Goal: Ask a question

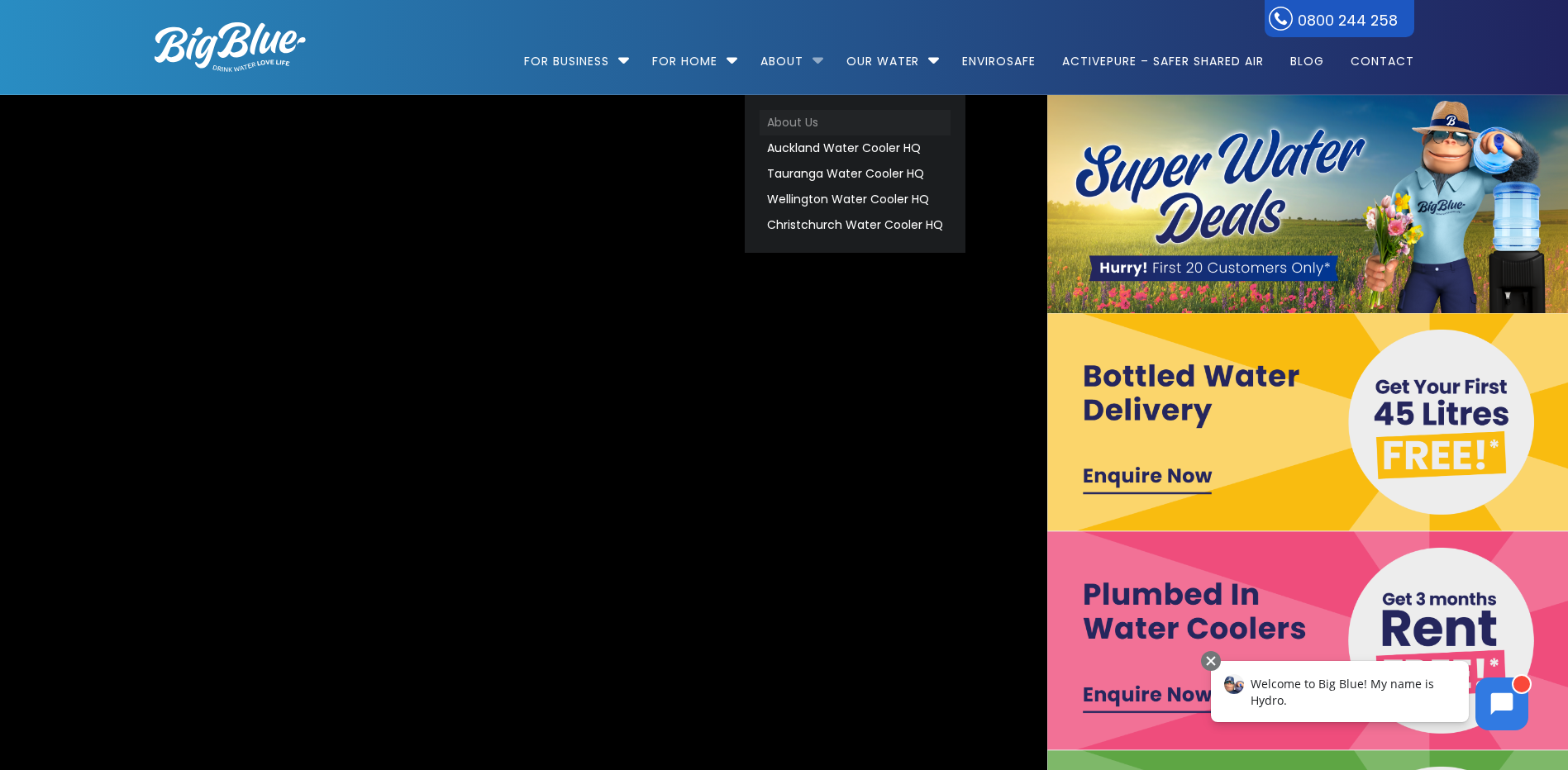
click at [796, 125] on link "About Us" at bounding box center [855, 123] width 191 height 26
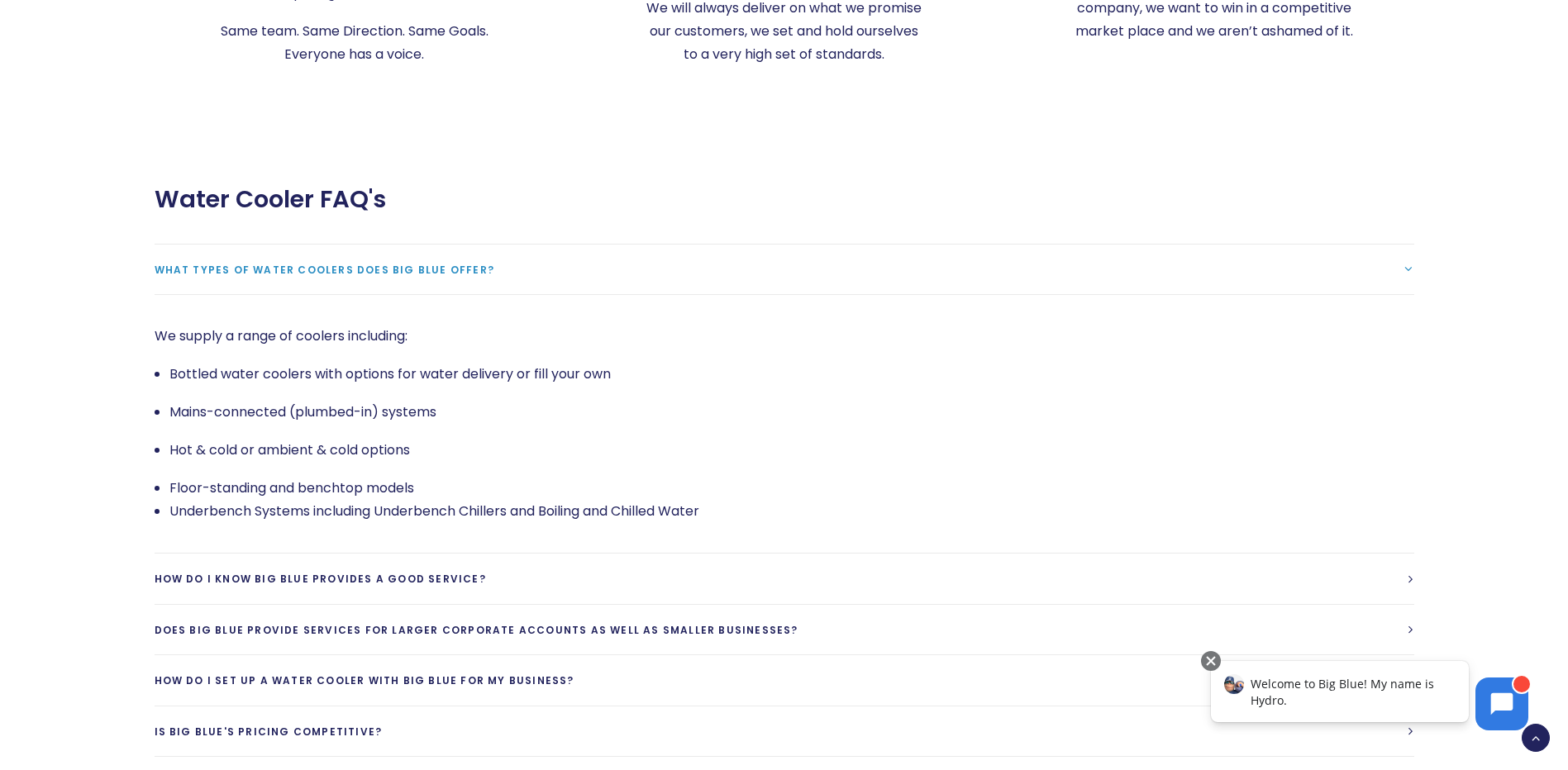
scroll to position [3552, 0]
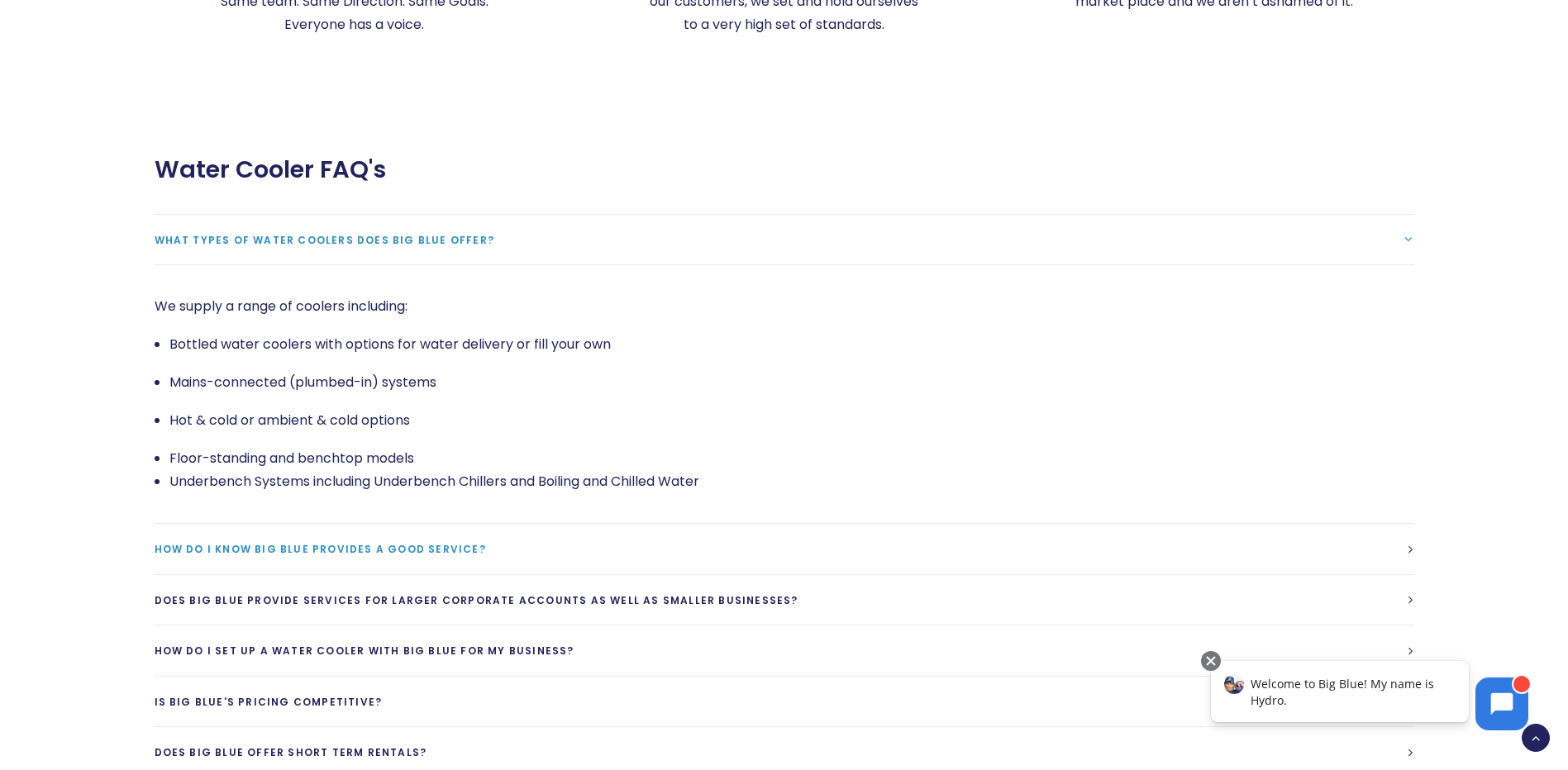
click at [386, 523] on link "How do I know Big Blue provides a good service?" at bounding box center [784, 548] width 1259 height 50
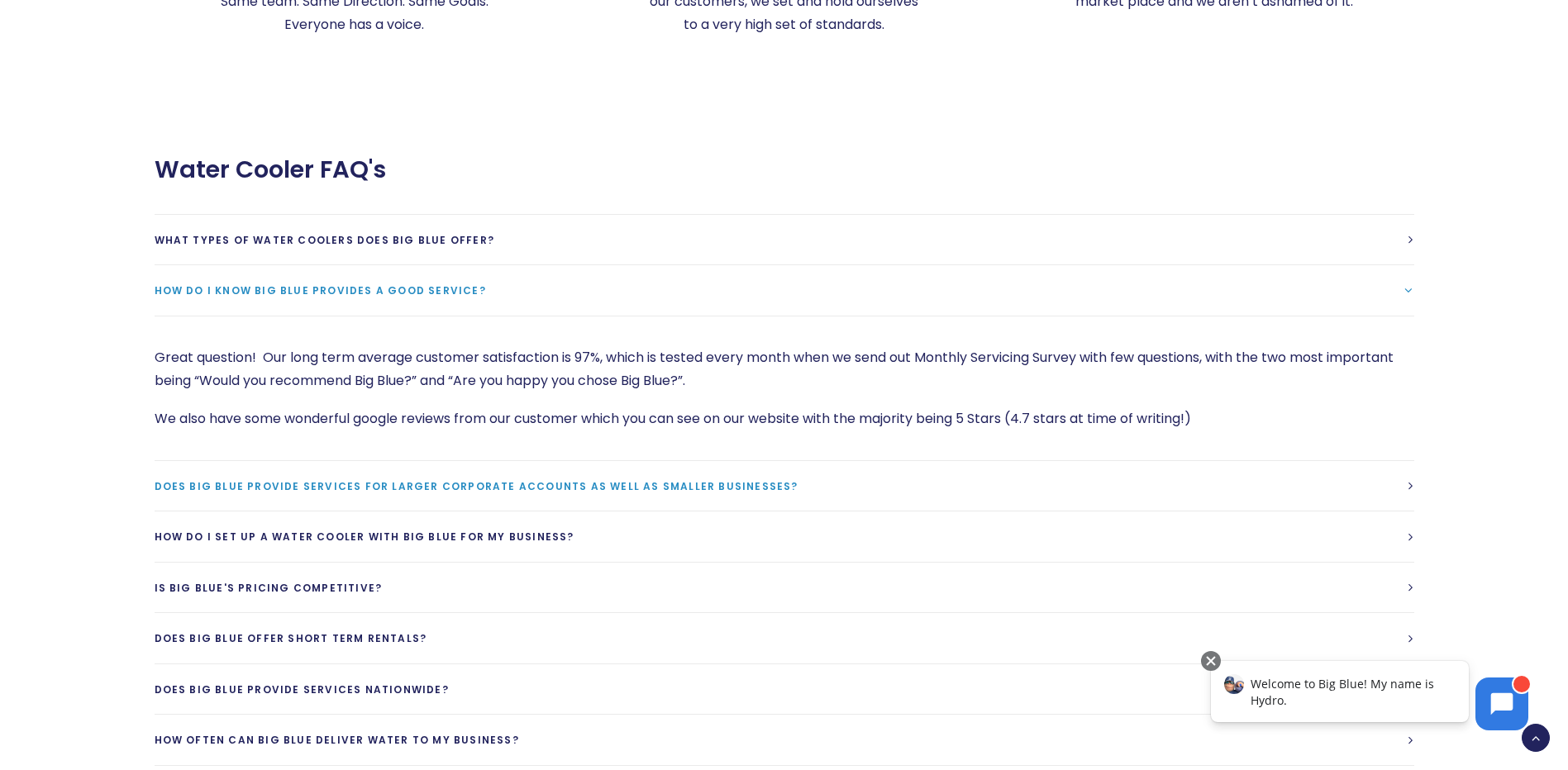
click at [297, 479] on span "Does Big Blue provide services for larger corporate accounts as well as smaller…" at bounding box center [477, 486] width 644 height 14
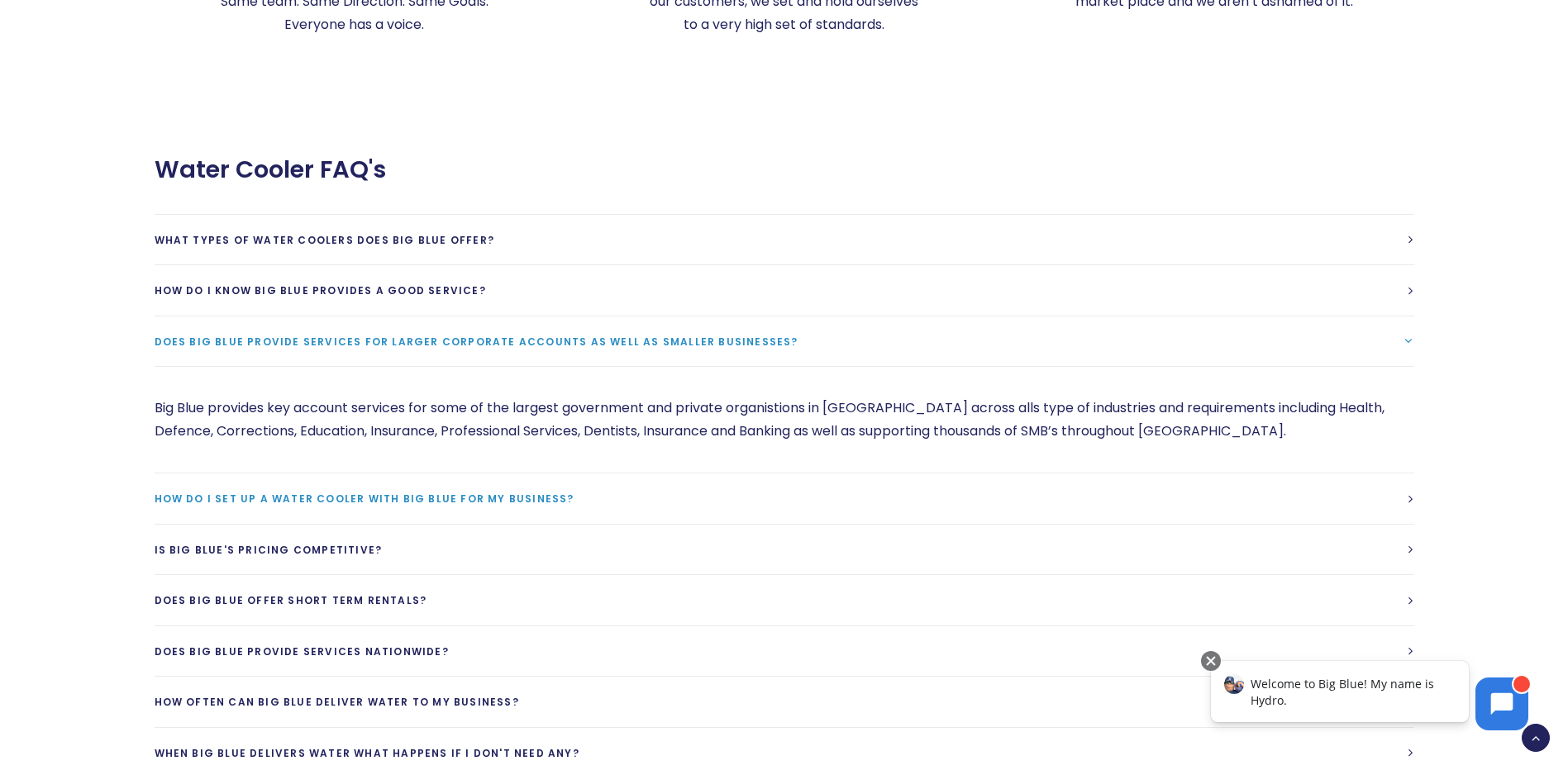
click at [279, 491] on span "How do I set up a water cooler with Big Blue for my business?" at bounding box center [365, 498] width 420 height 14
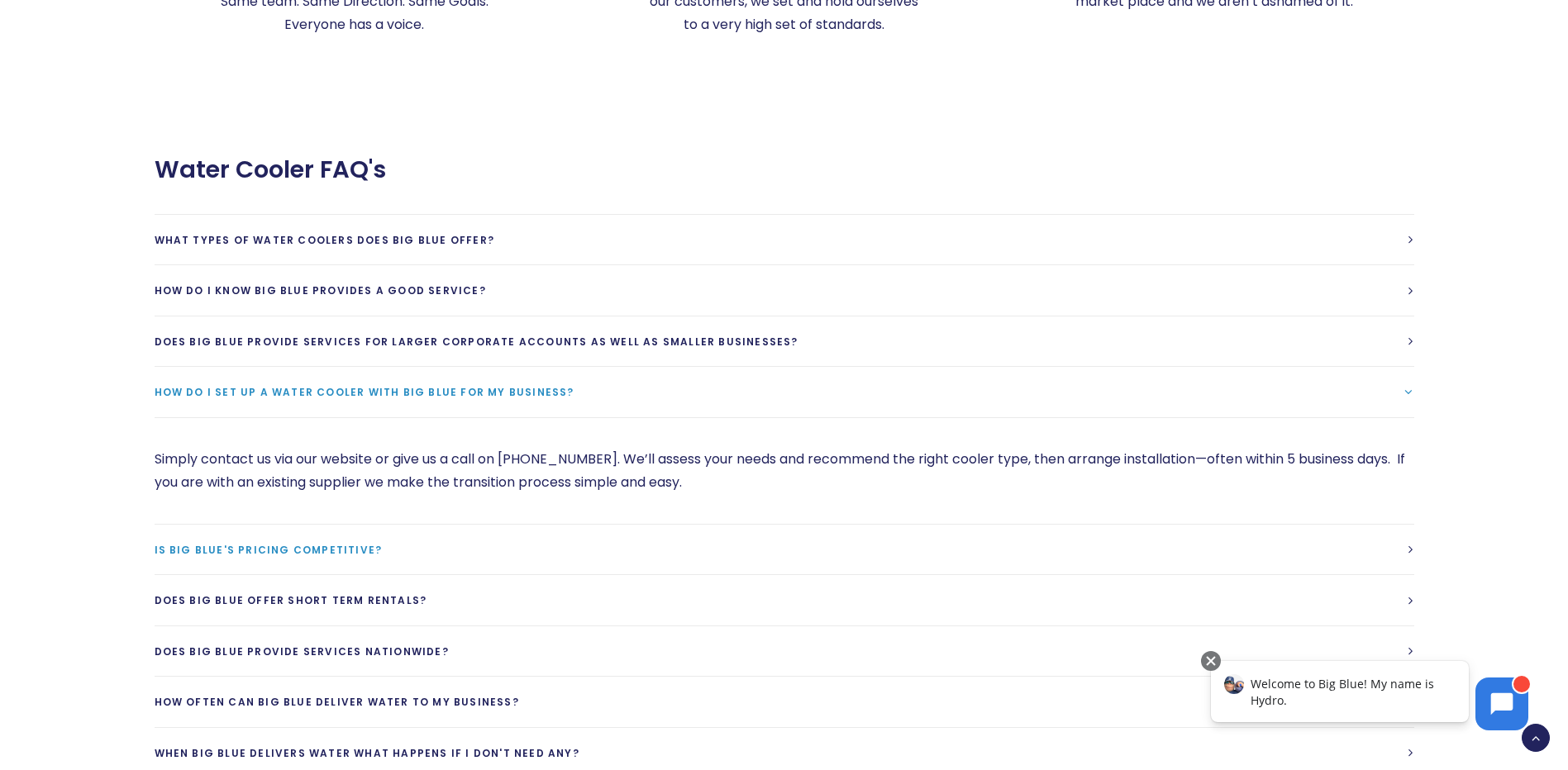
click at [328, 543] on span "Is Big Blue's Pricing competitive?" at bounding box center [269, 549] width 228 height 14
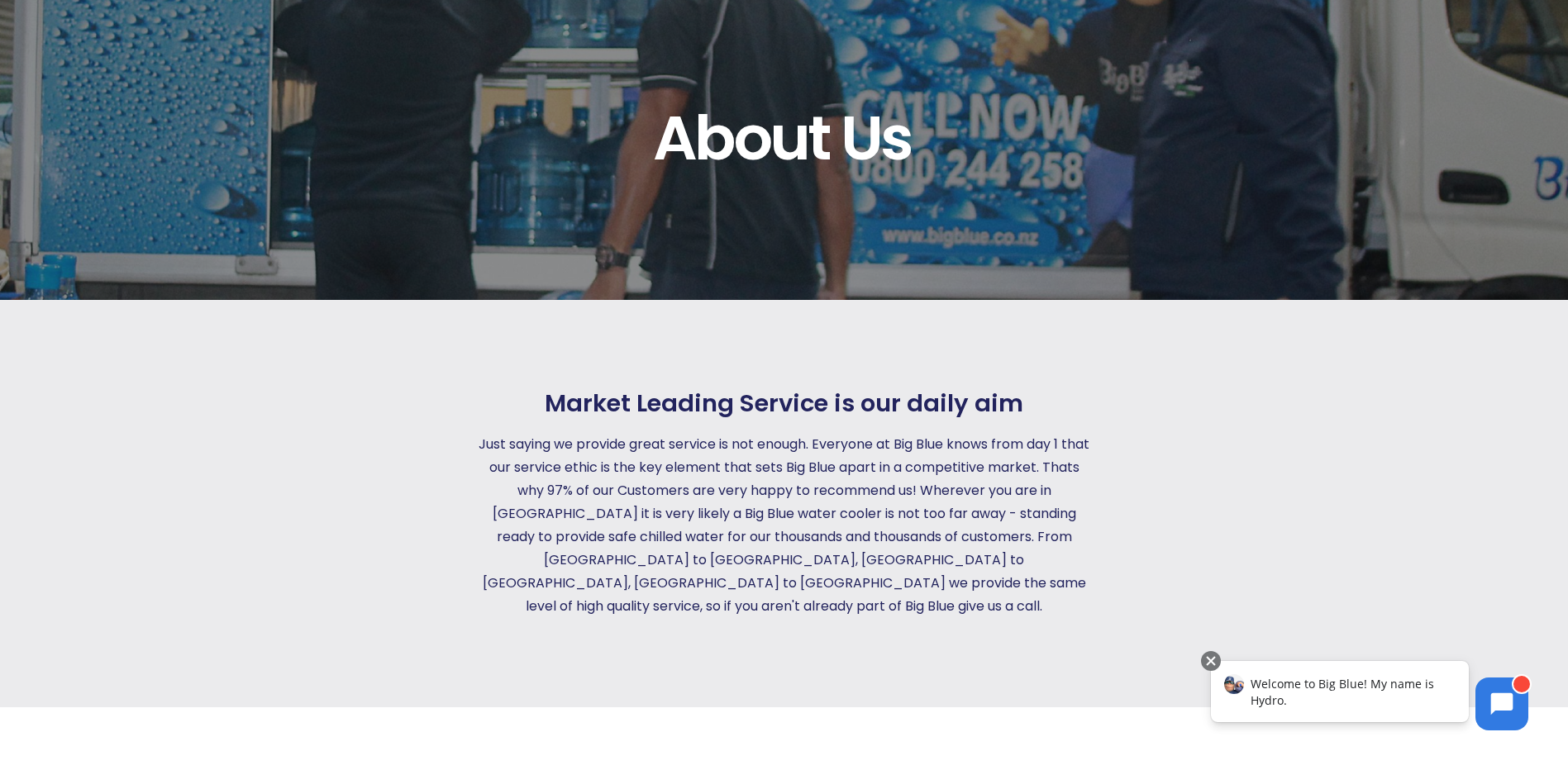
scroll to position [0, 0]
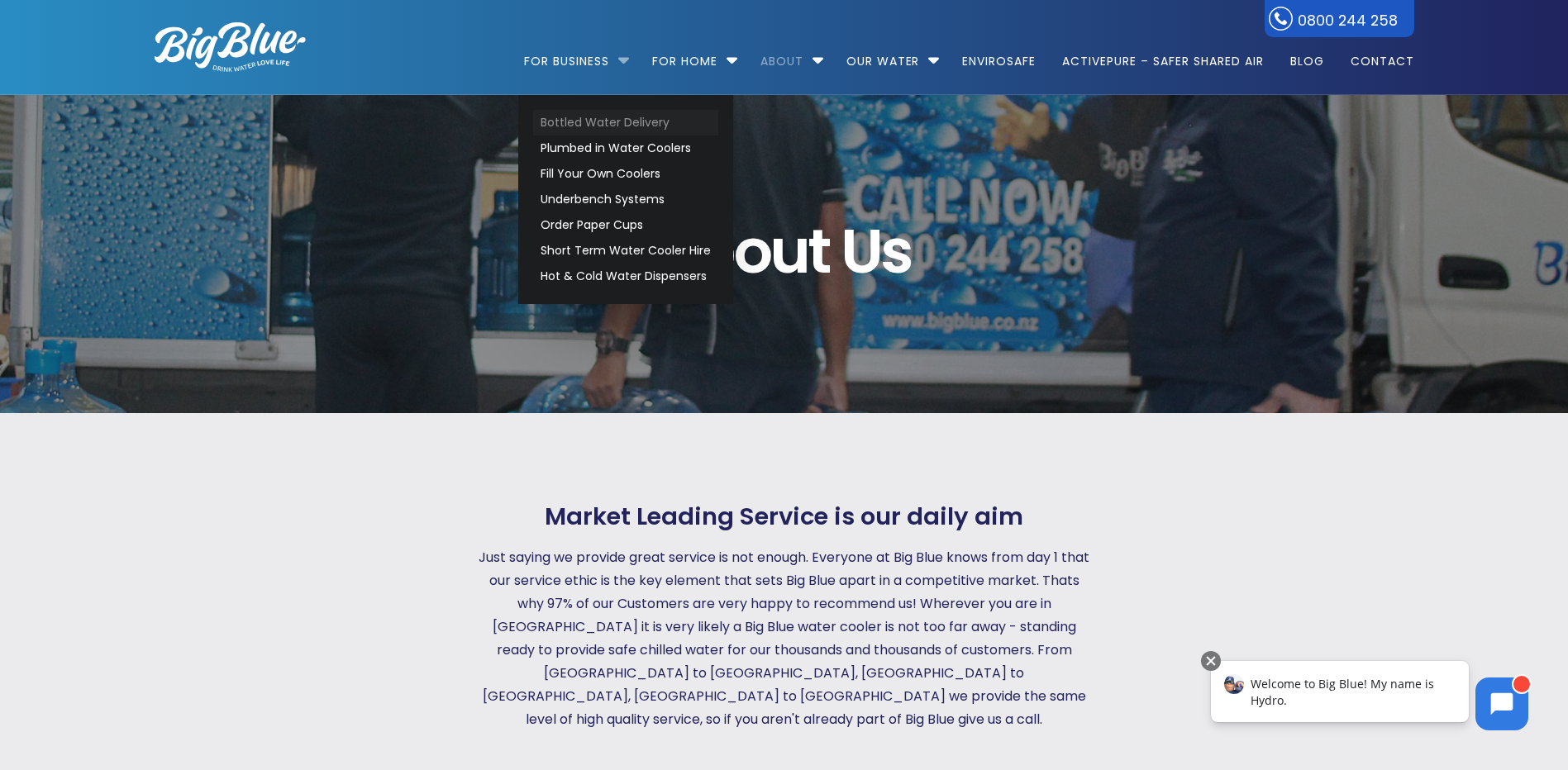
click at [573, 119] on link "Bottled Water Delivery" at bounding box center [625, 123] width 185 height 26
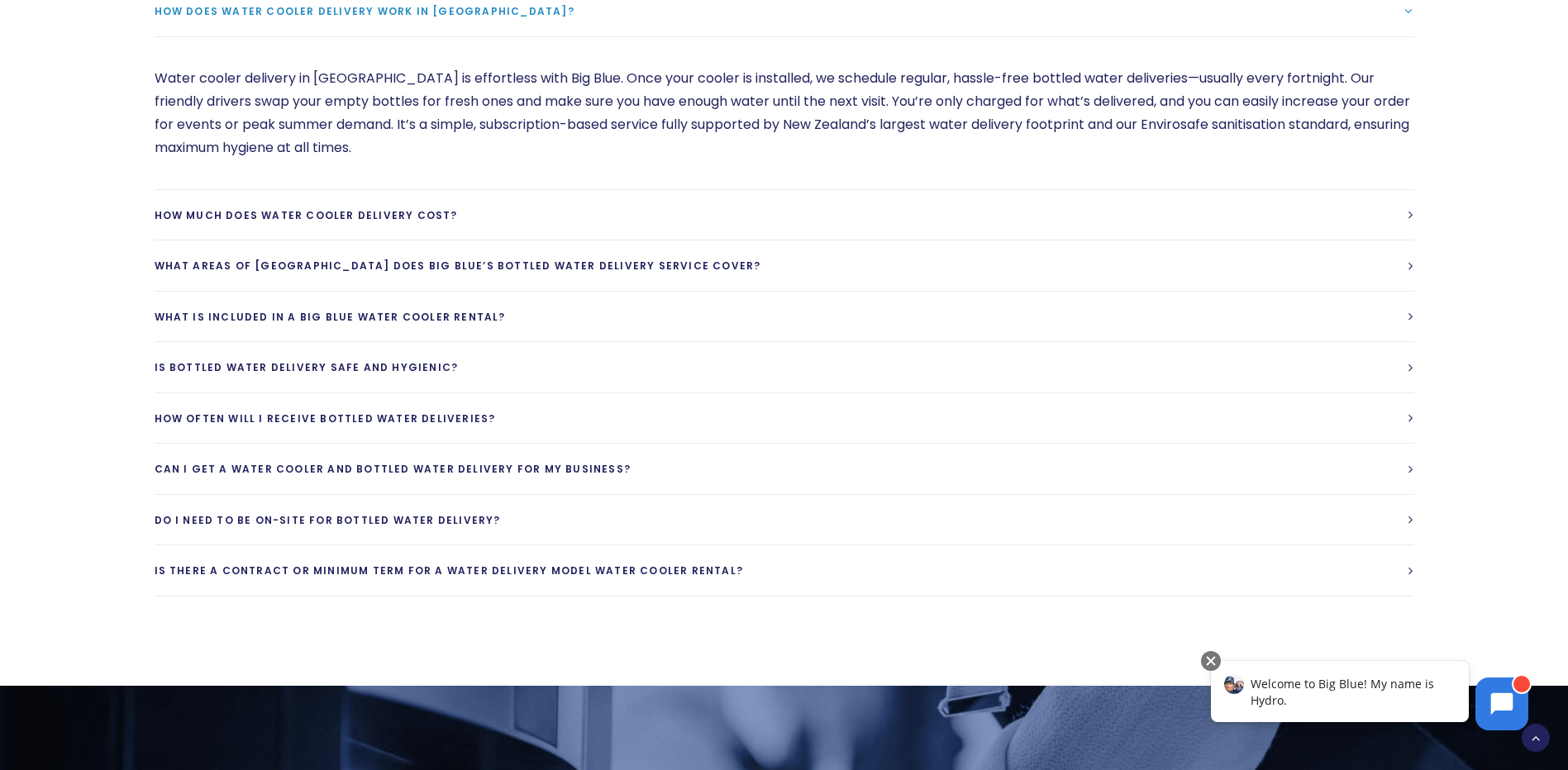
scroll to position [4626, 0]
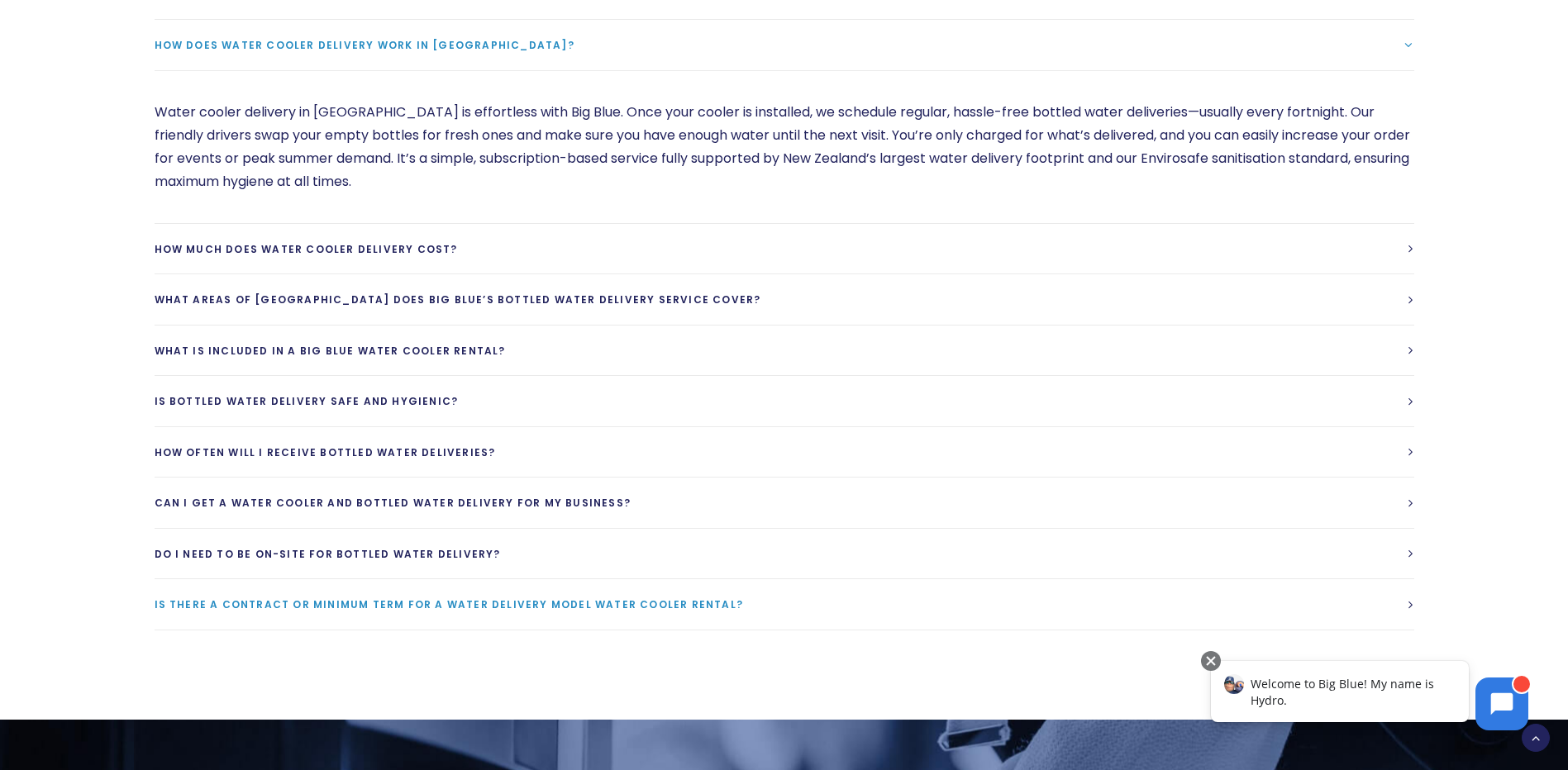
click at [347, 598] on span "Is there a contract or minimum term for a water delivery model water cooler ren…" at bounding box center [449, 604] width 590 height 14
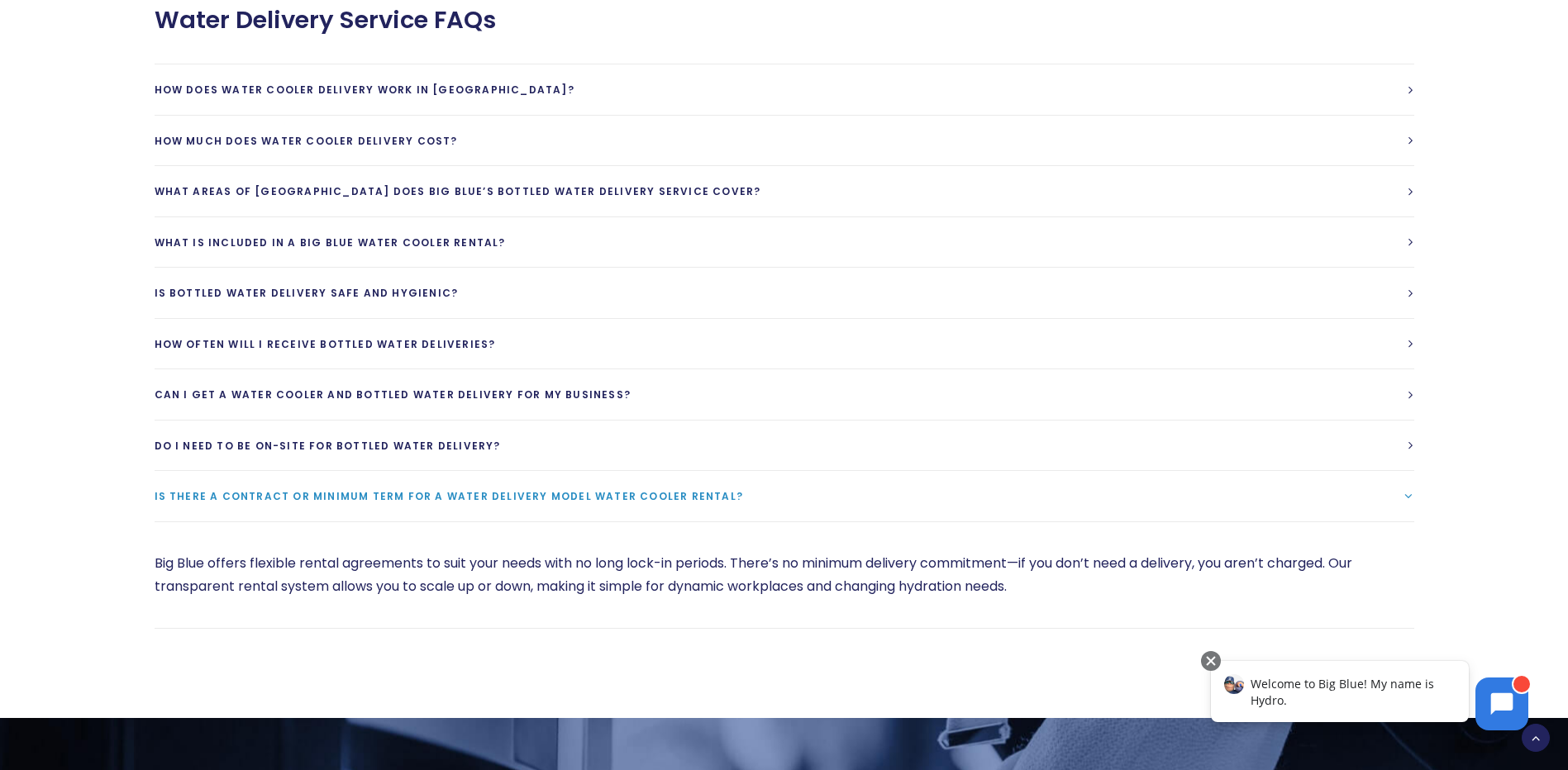
scroll to position [4544, 0]
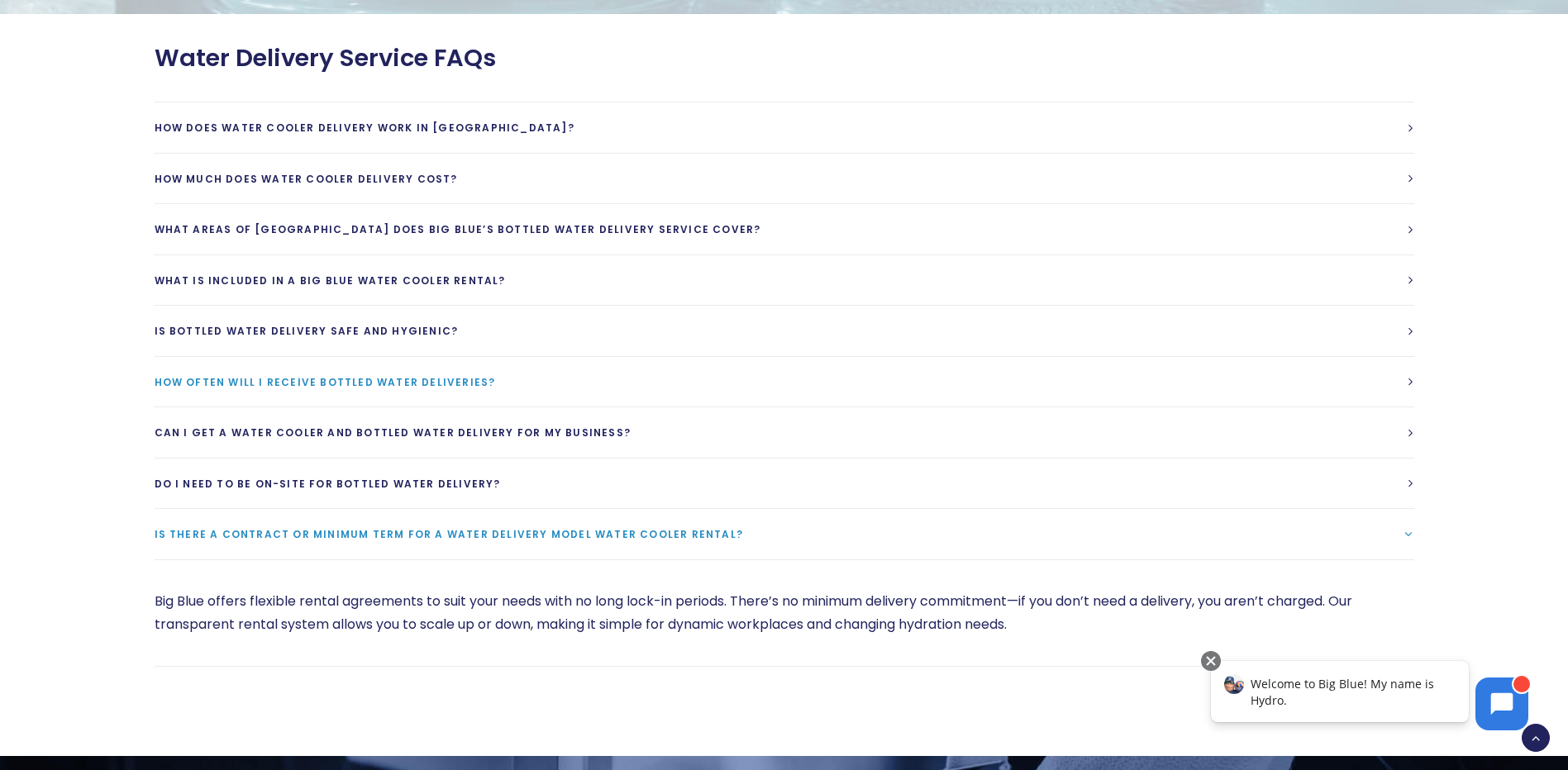
click at [345, 375] on span "How often will I receive bottled water deliveries?" at bounding box center [326, 381] width 341 height 14
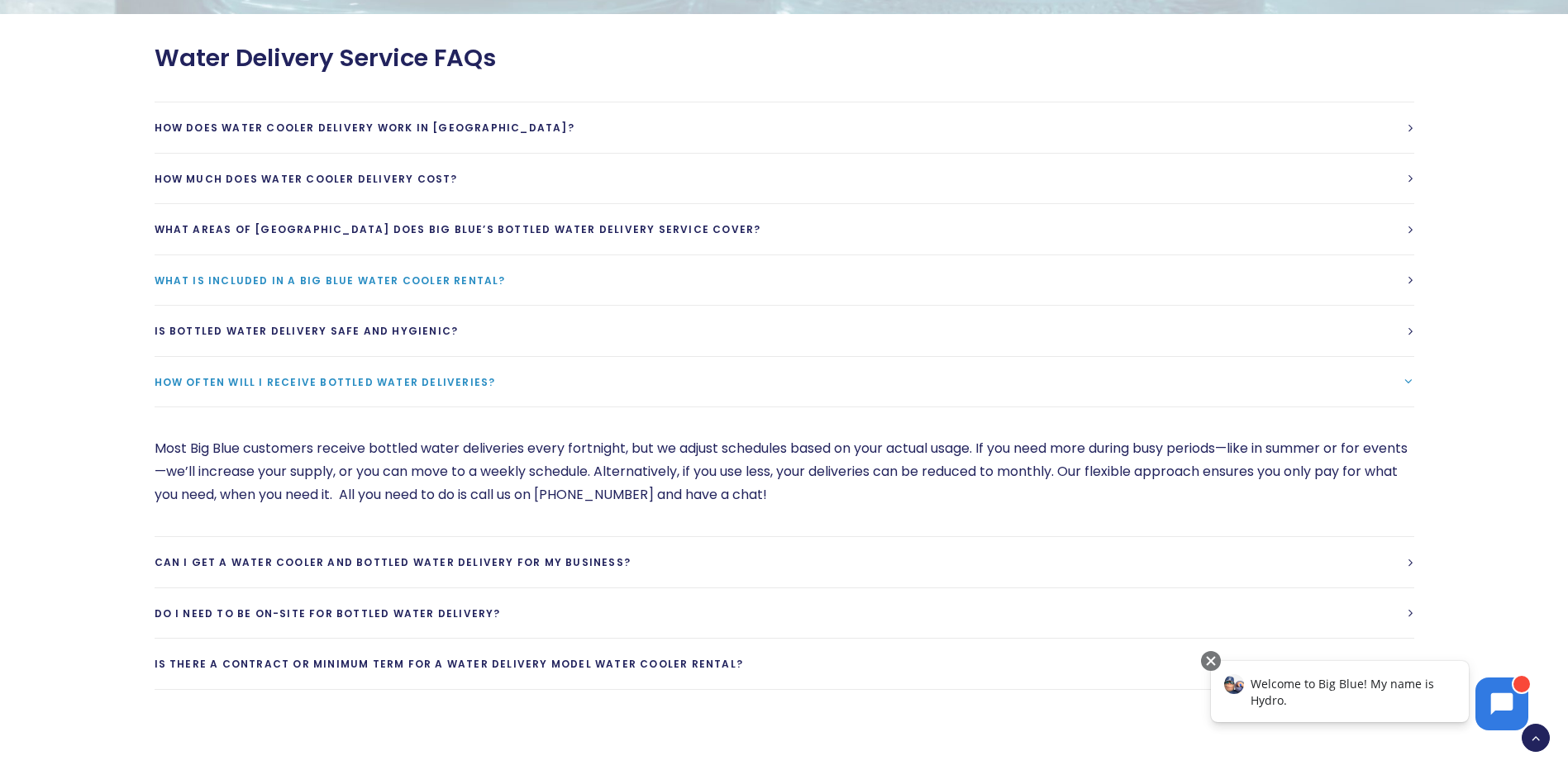
click at [259, 273] on span "What is included in a Big Blue Water cooler rental?" at bounding box center [330, 280] width 351 height 14
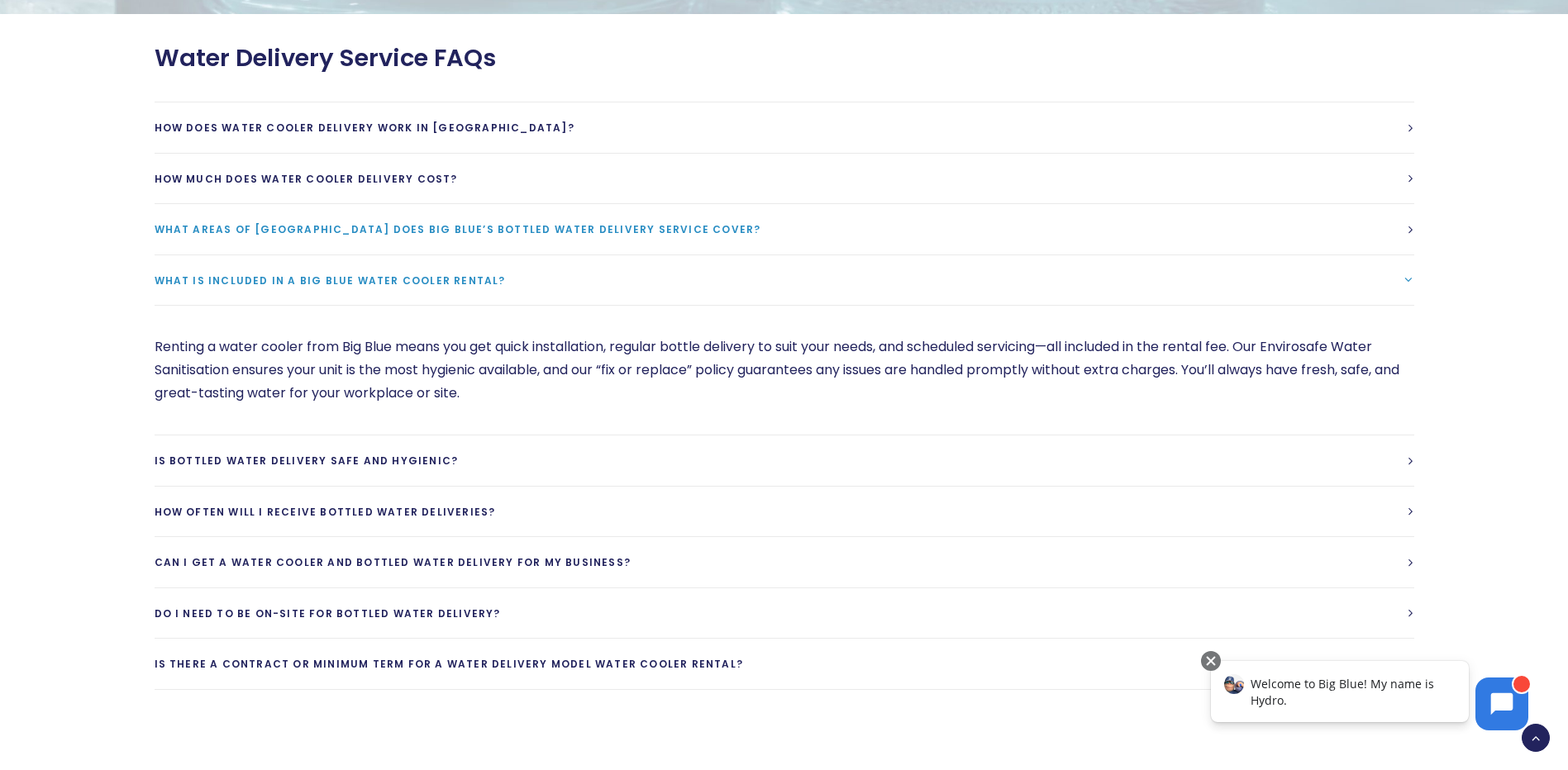
click at [239, 222] on span "What areas of [GEOGRAPHIC_DATA] does Big Blue’s bottled water delivery service …" at bounding box center [458, 228] width 606 height 14
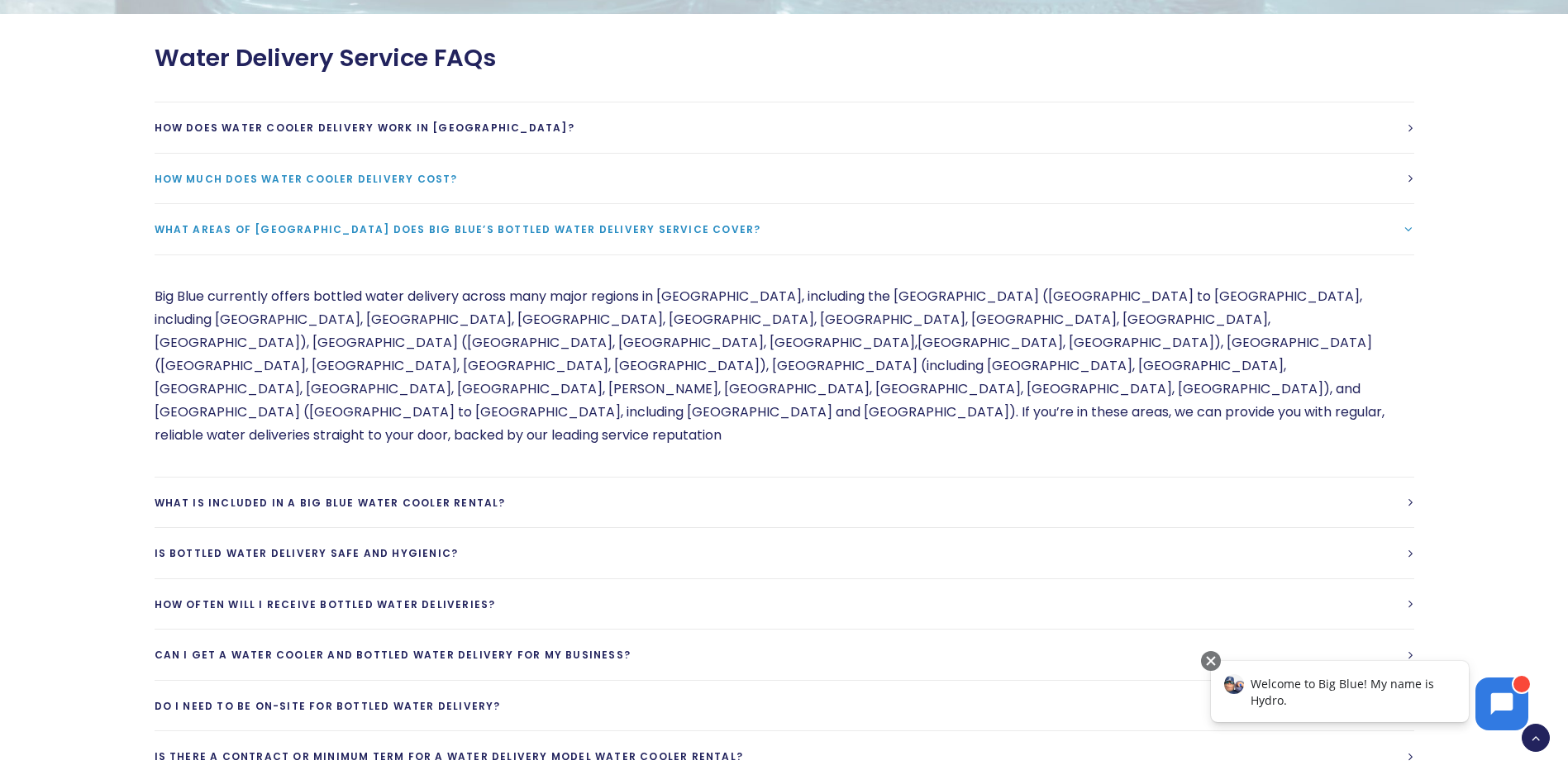
click at [224, 171] on span "How much does water cooler delivery cost?" at bounding box center [306, 178] width 304 height 14
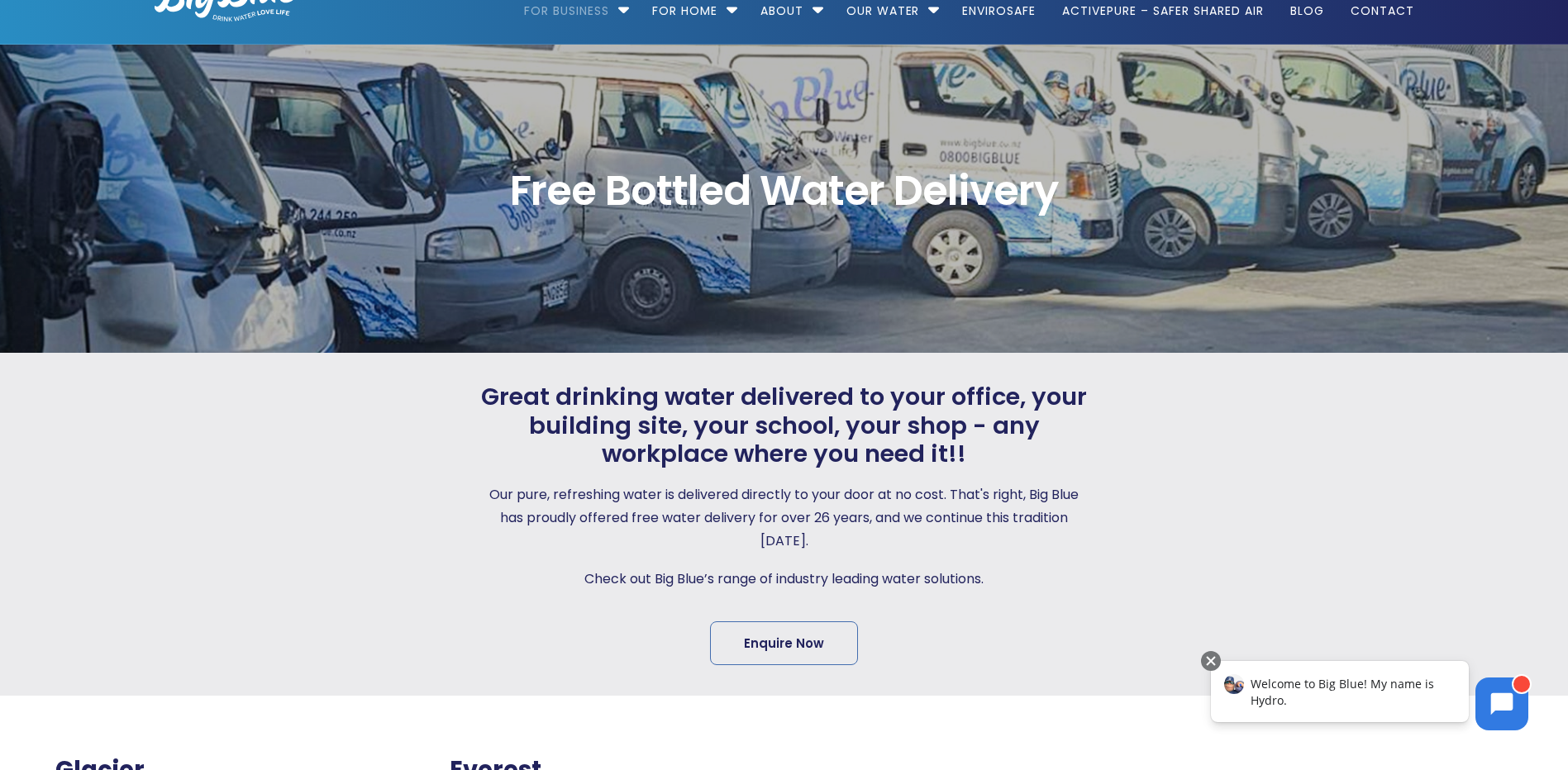
scroll to position [0, 0]
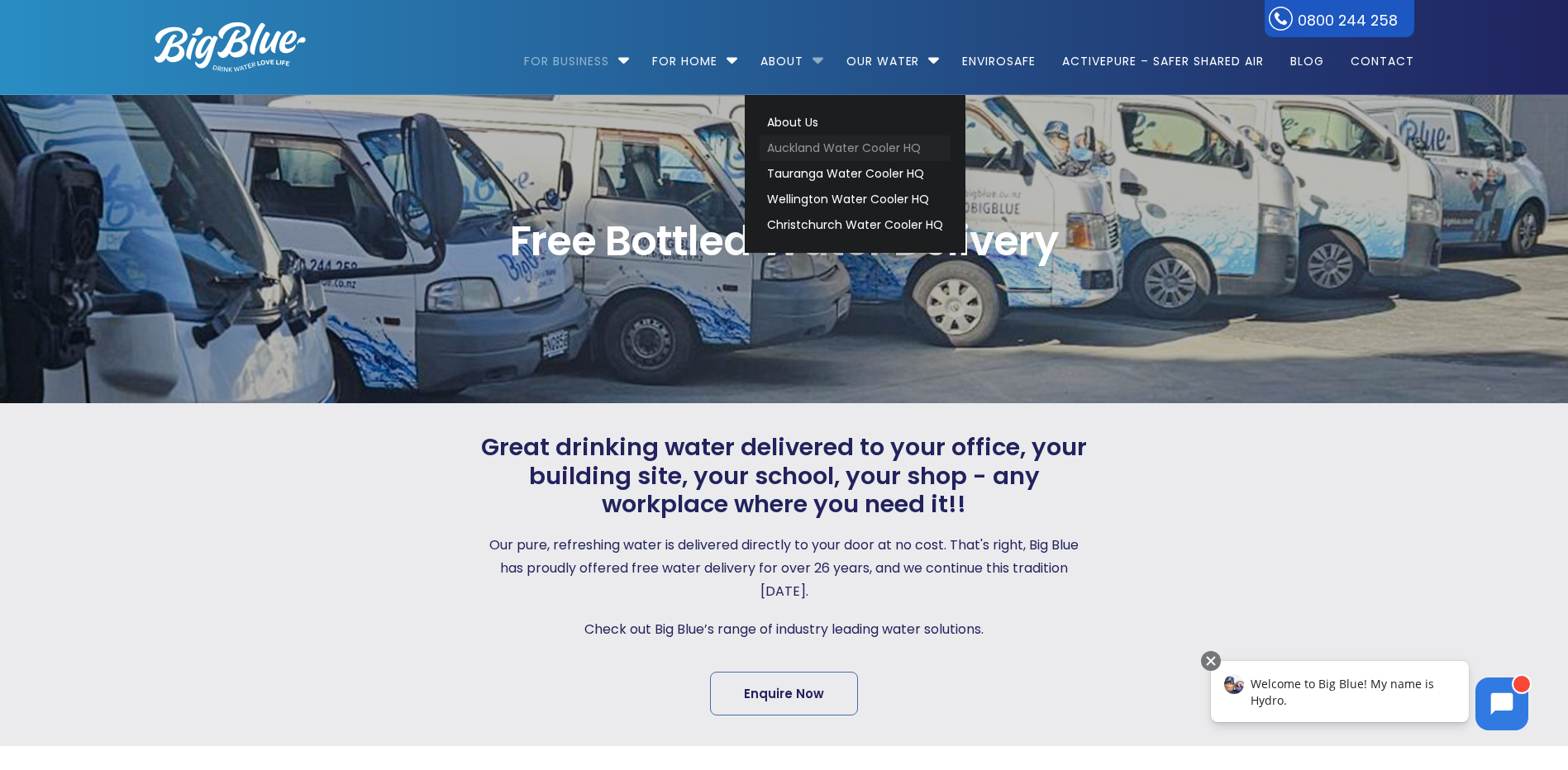
click at [799, 147] on link "Auckland Water Cooler HQ" at bounding box center [855, 148] width 191 height 26
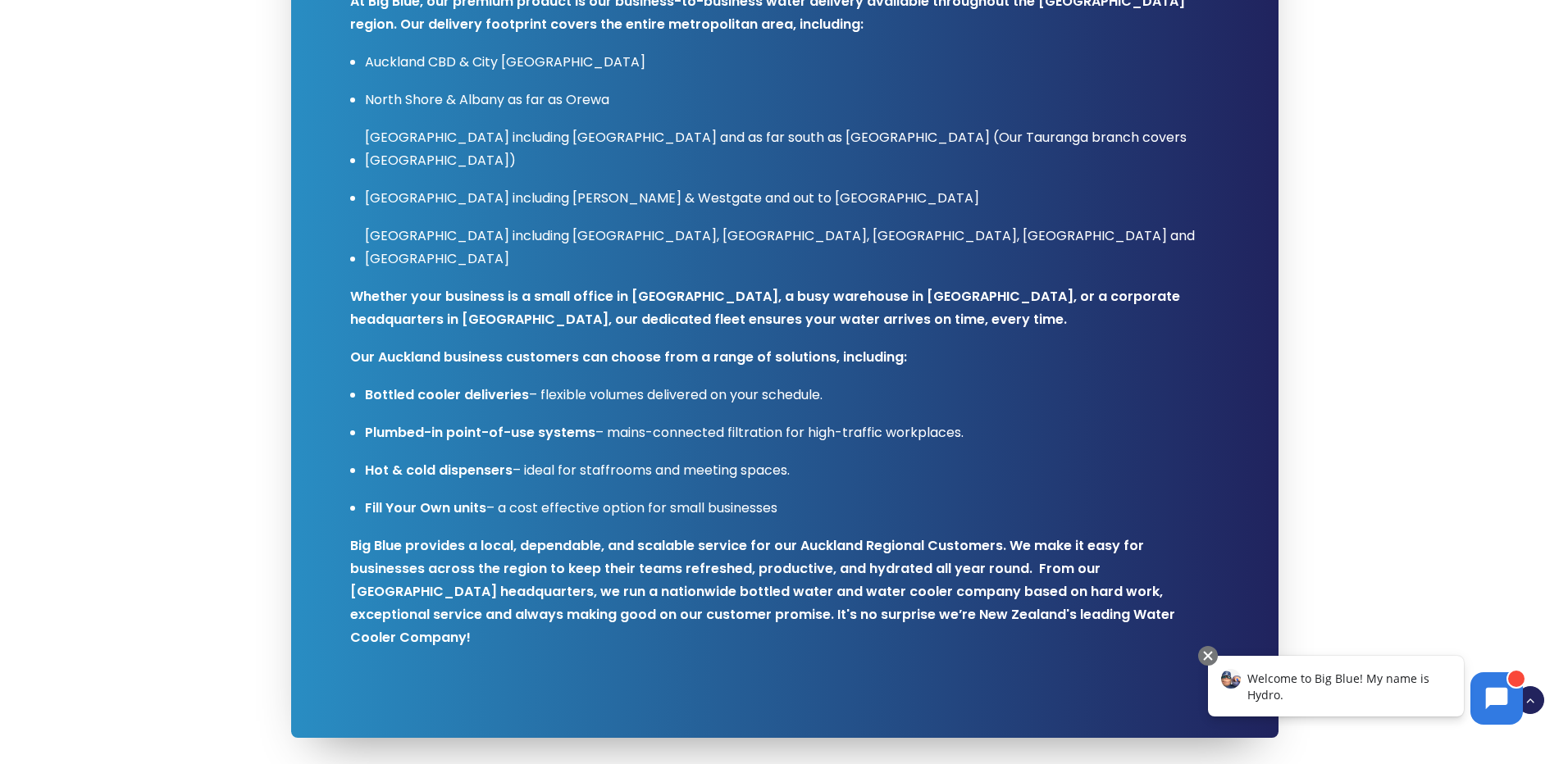
scroll to position [1066, 0]
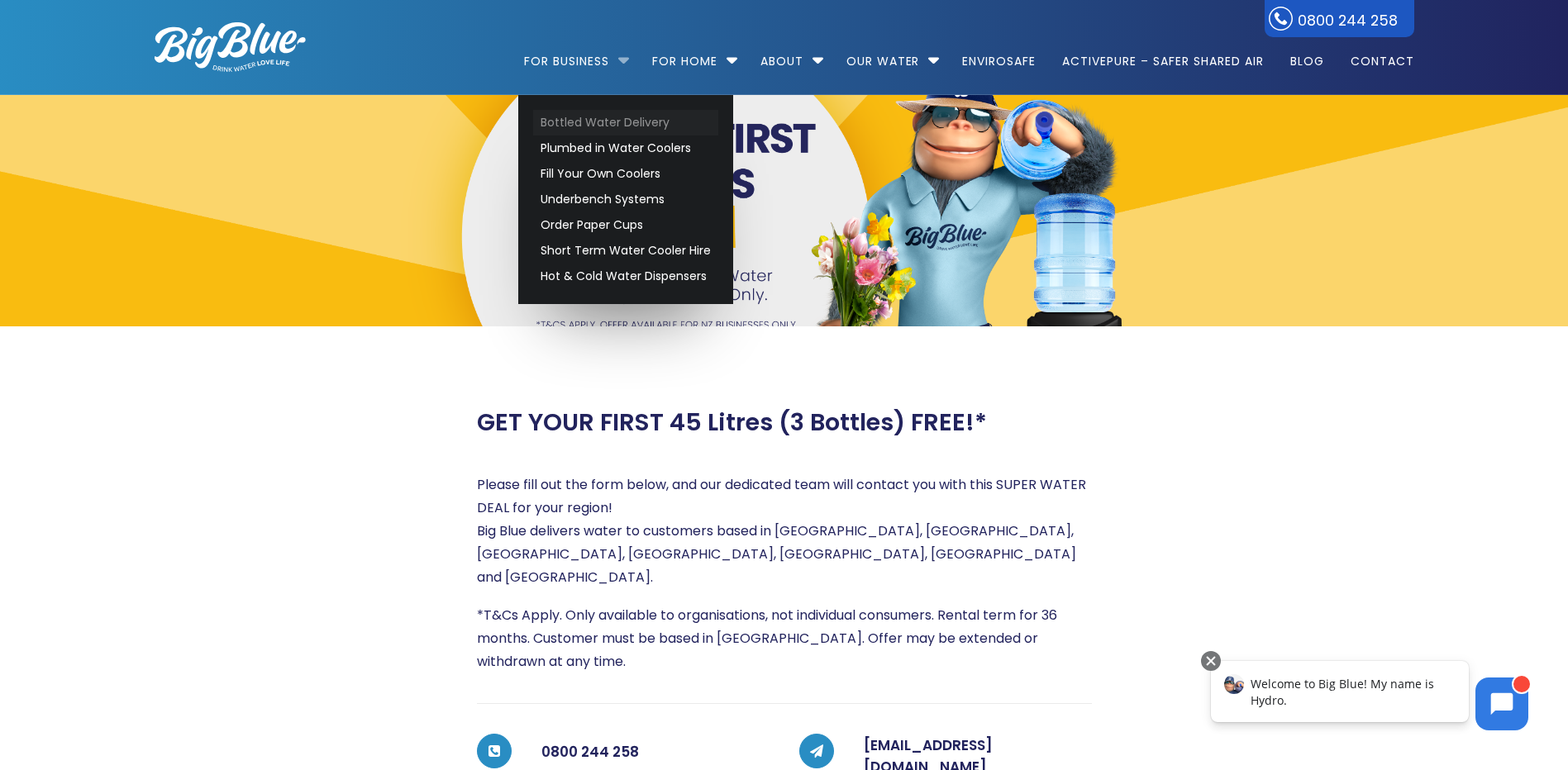
click at [582, 122] on link "Bottled Water Delivery" at bounding box center [625, 123] width 185 height 26
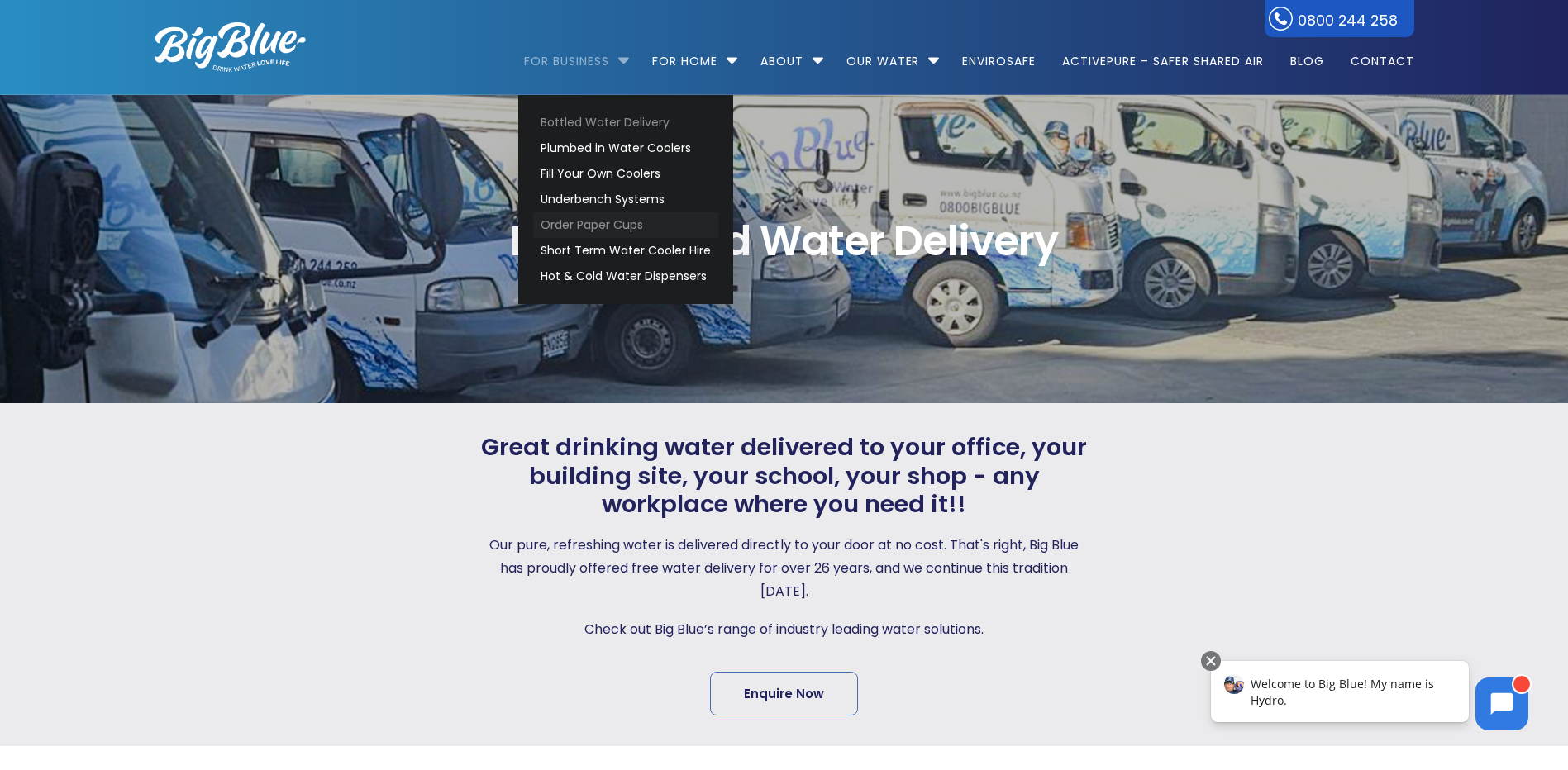
click at [573, 222] on link "Order Paper Cups" at bounding box center [625, 226] width 185 height 26
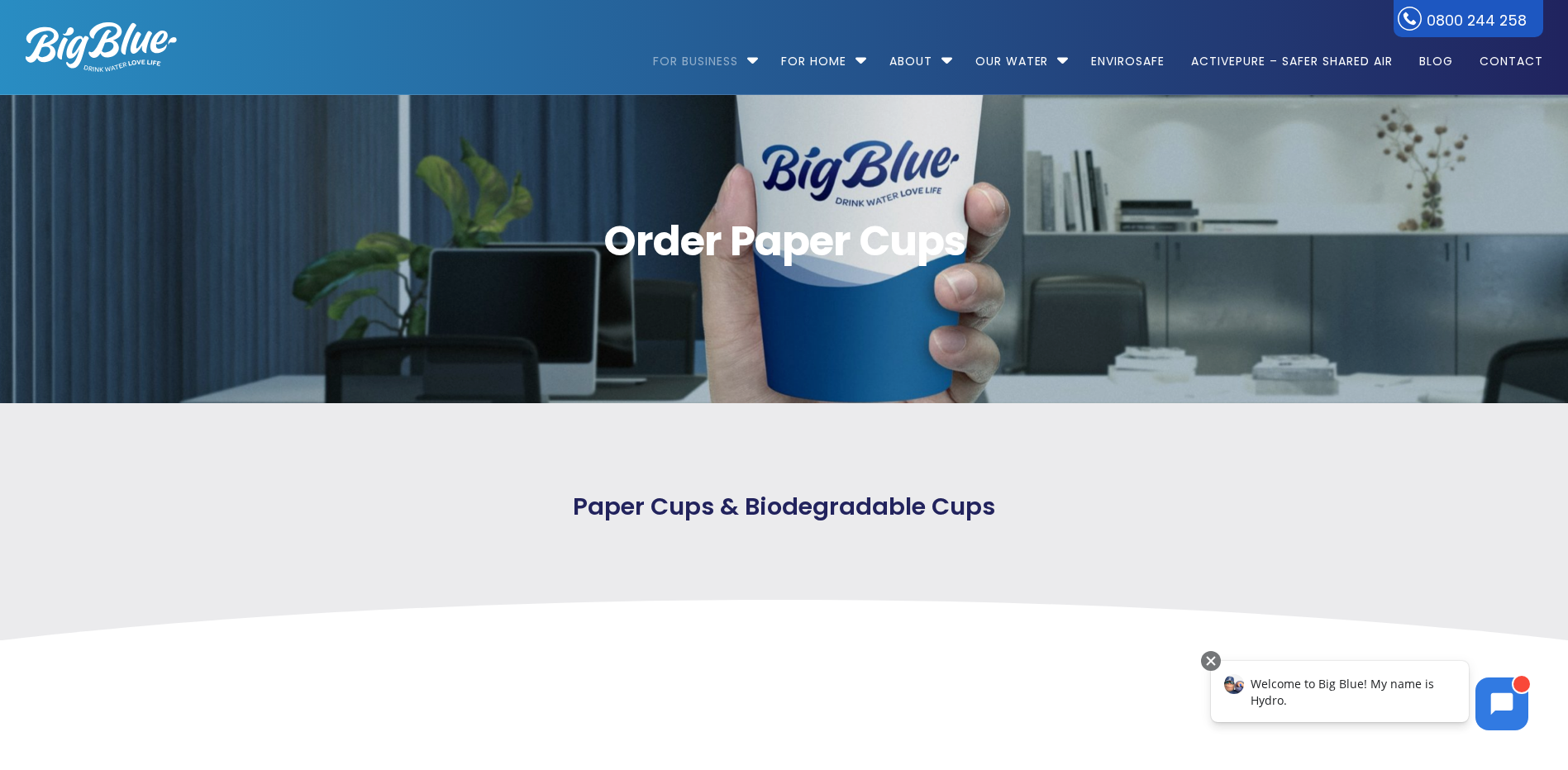
click at [1326, 694] on div "Welcome to Big Blue! My name is Hydro." at bounding box center [1339, 691] width 258 height 61
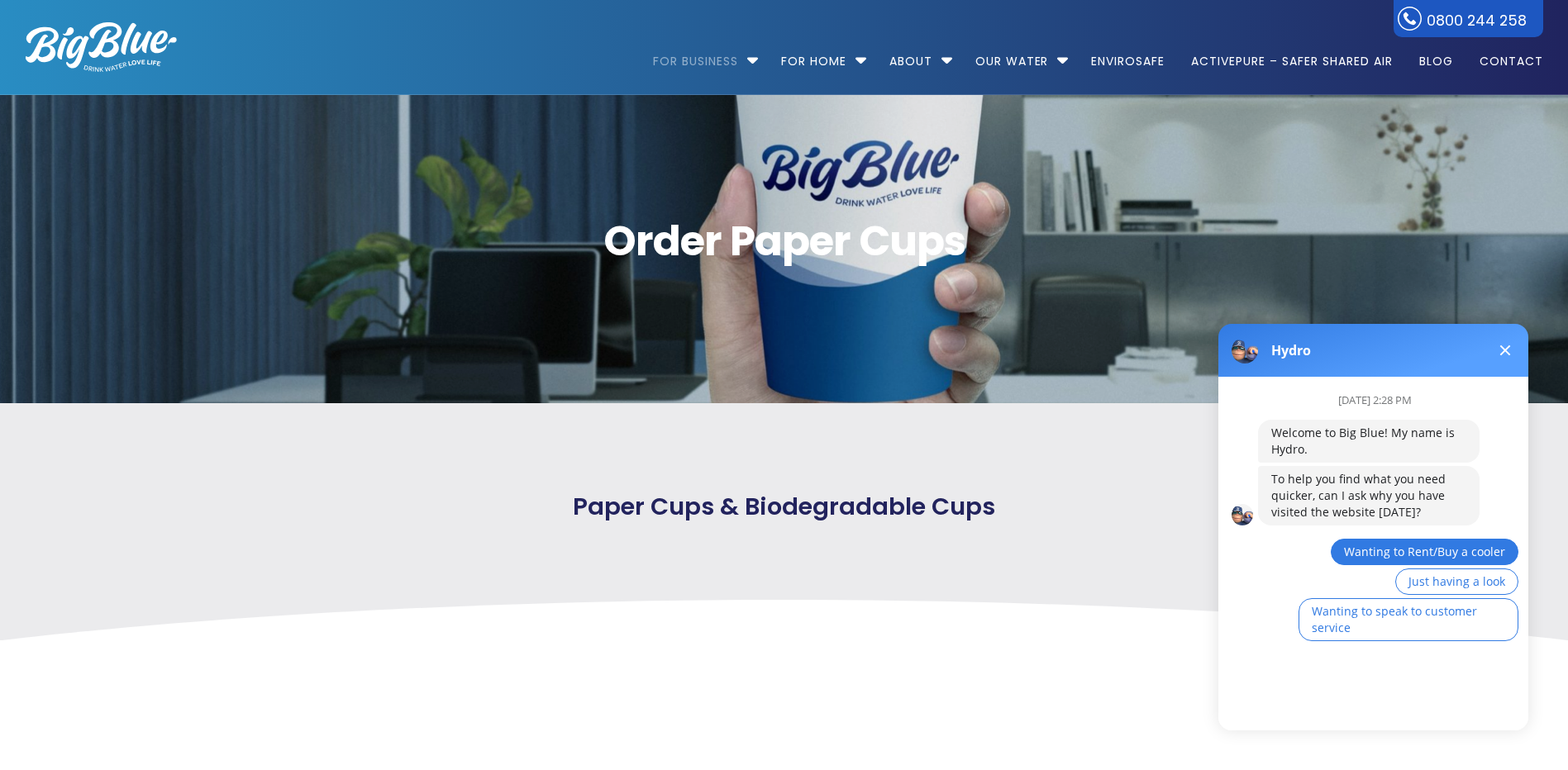
click at [1401, 551] on span "Wanting to Rent/Buy a cooler" at bounding box center [1424, 551] width 161 height 16
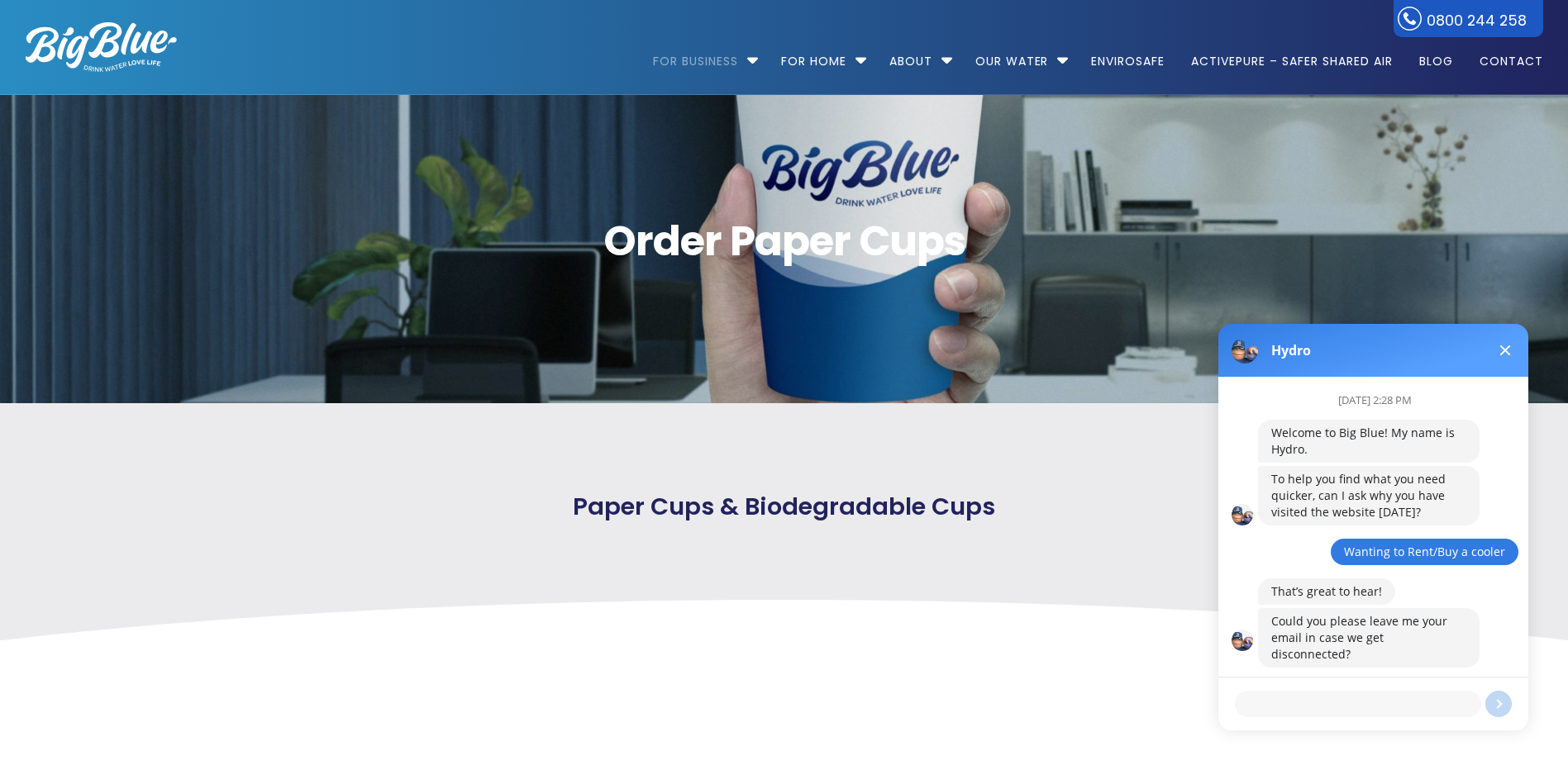
click at [1284, 704] on textarea at bounding box center [1357, 703] width 247 height 27
type textarea "melissa@grahamco.nz"
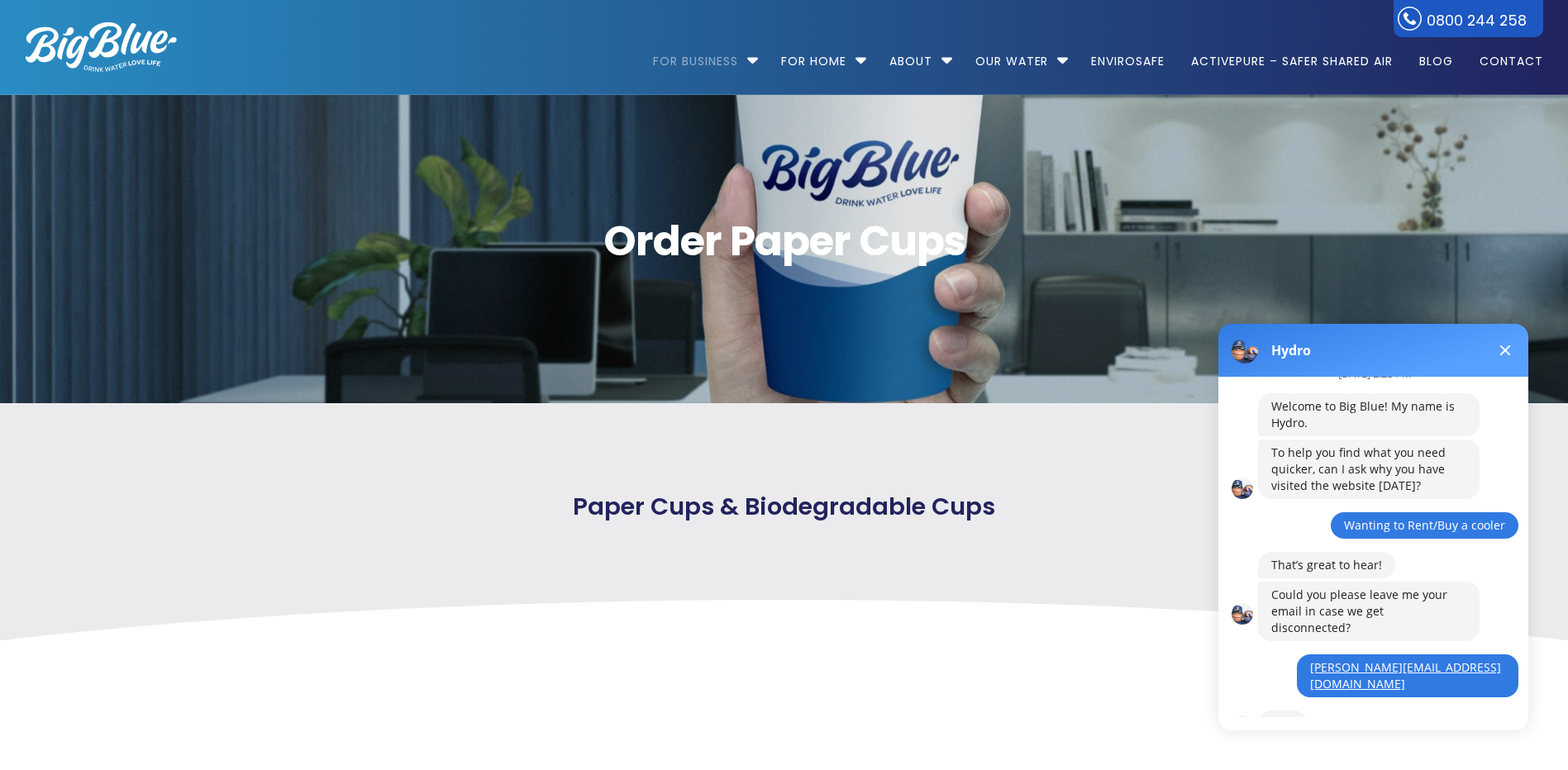
scroll to position [98, 0]
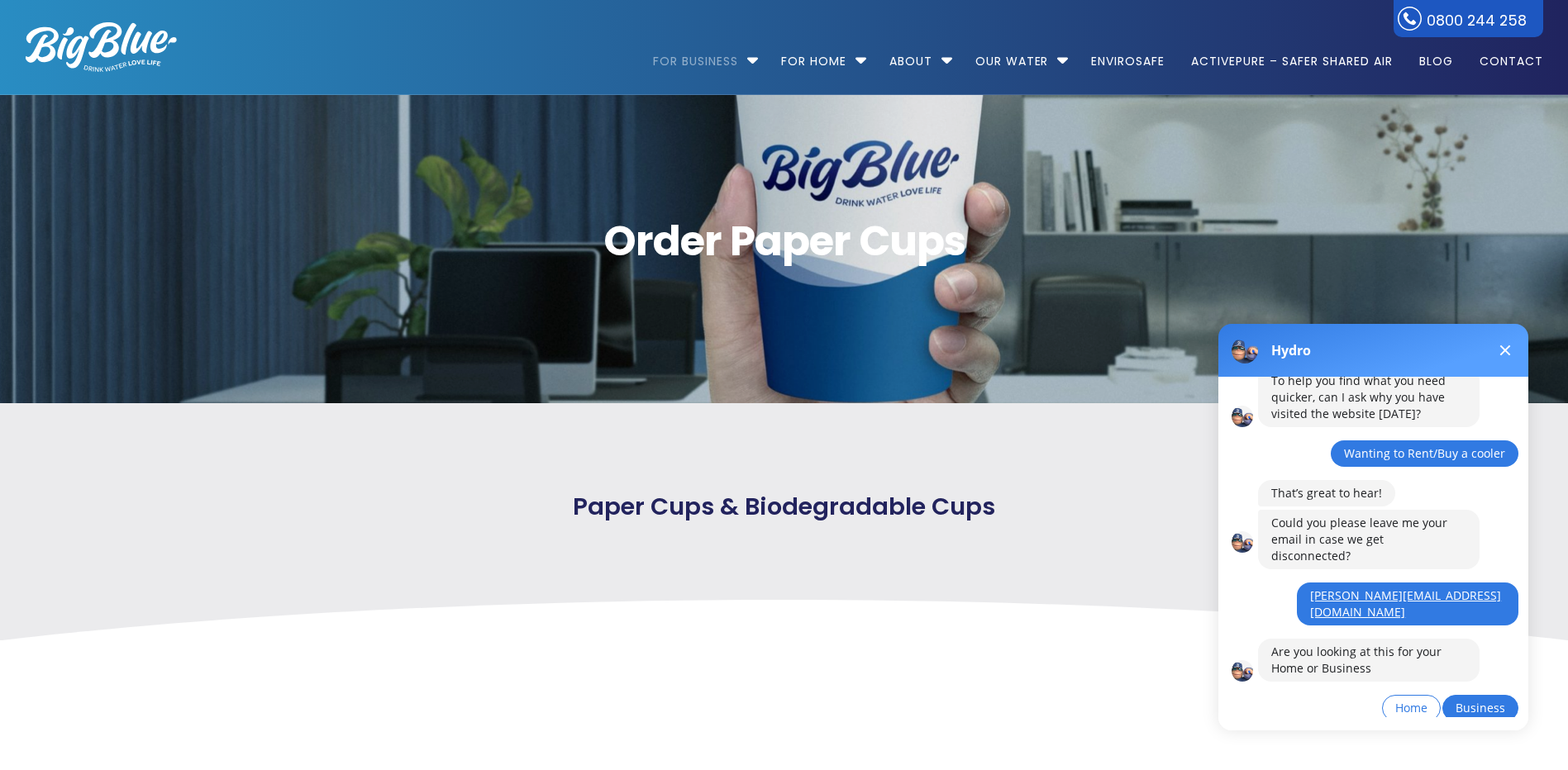
click at [1471, 699] on span "Business" at bounding box center [1480, 707] width 50 height 16
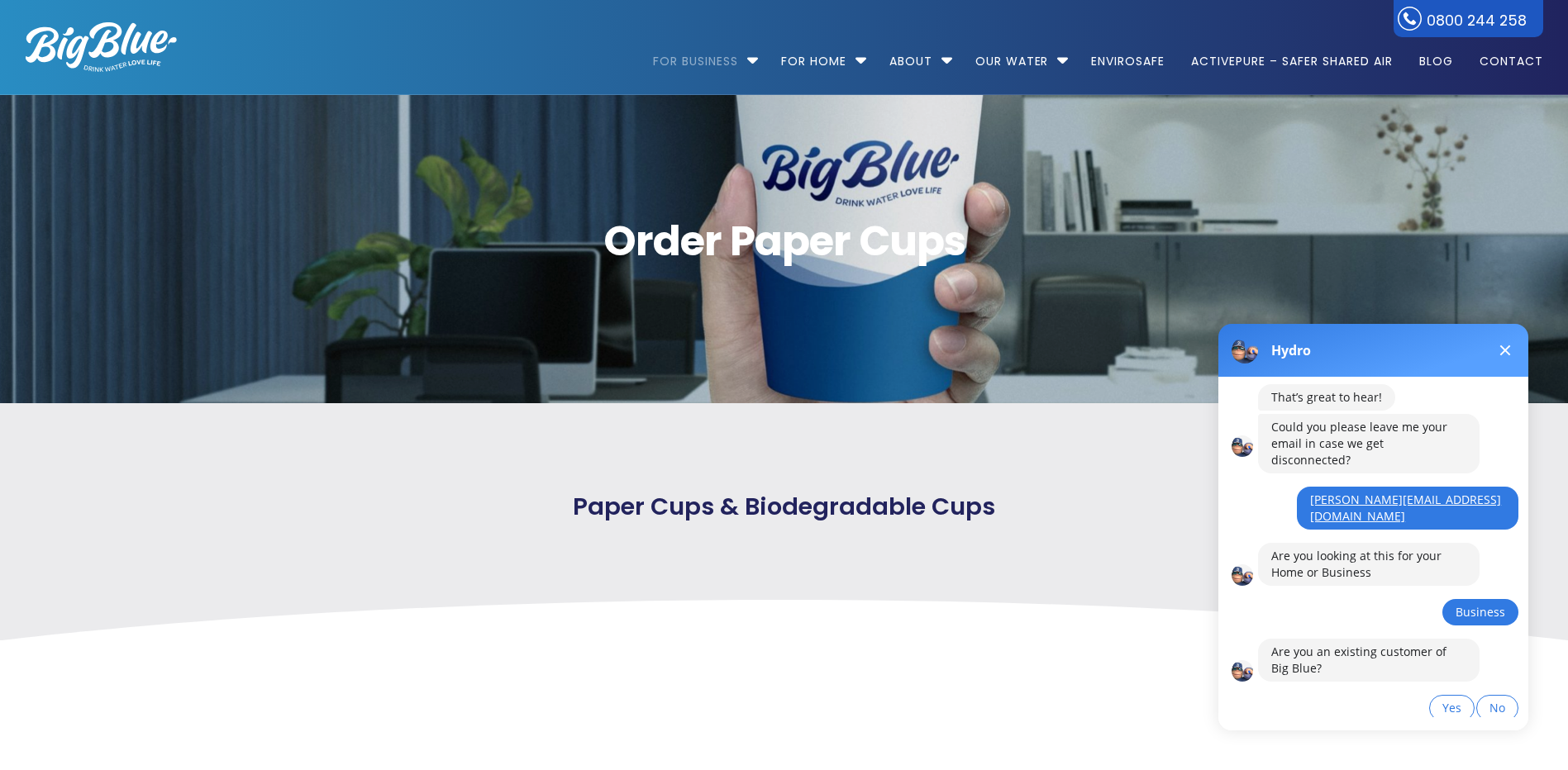
scroll to position [194, 0]
click at [1486, 695] on button "No" at bounding box center [1497, 708] width 42 height 27
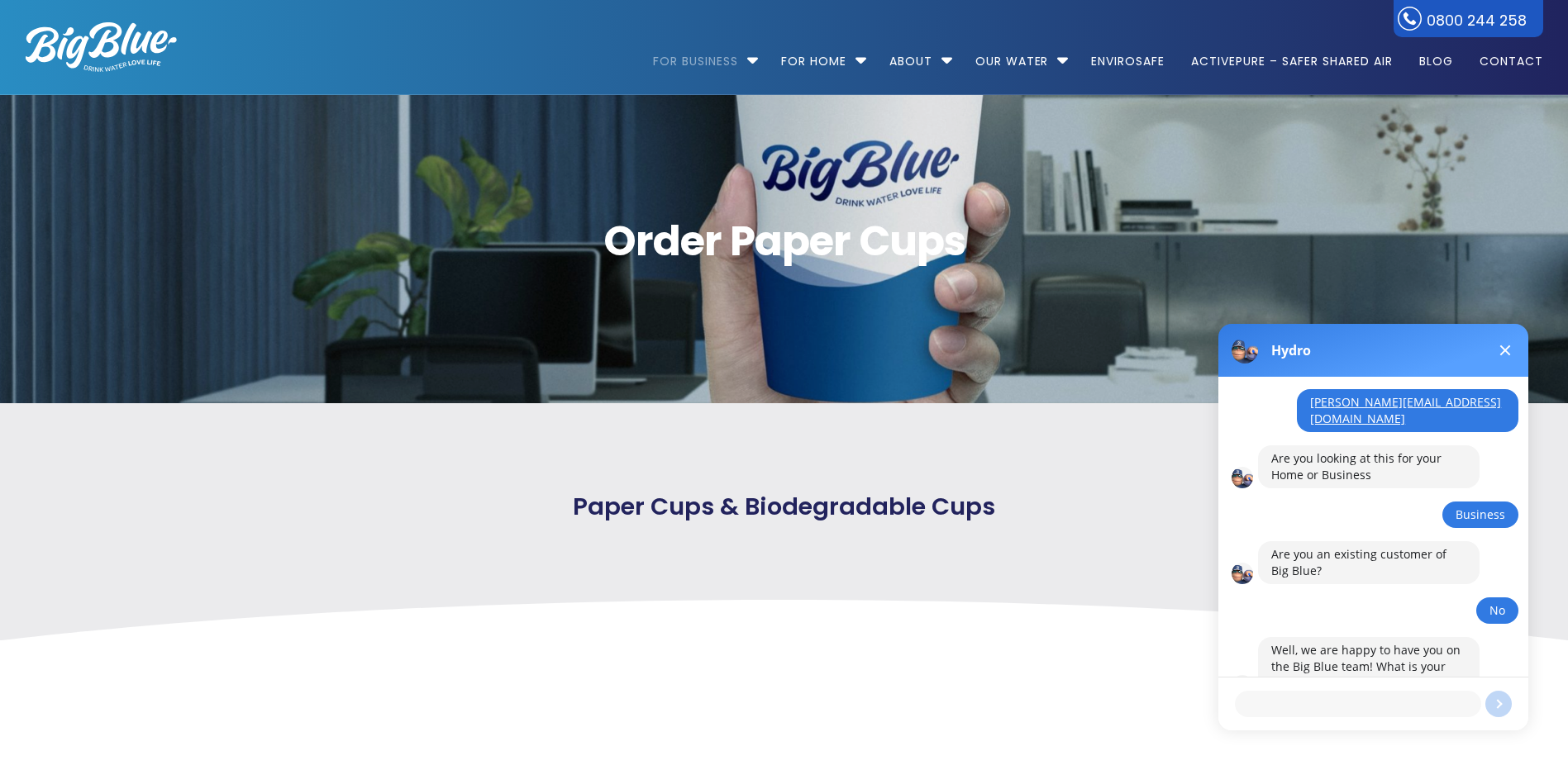
scroll to position [292, 0]
click at [1369, 710] on textarea at bounding box center [1357, 703] width 247 height 27
type textarea "Graham & Co"
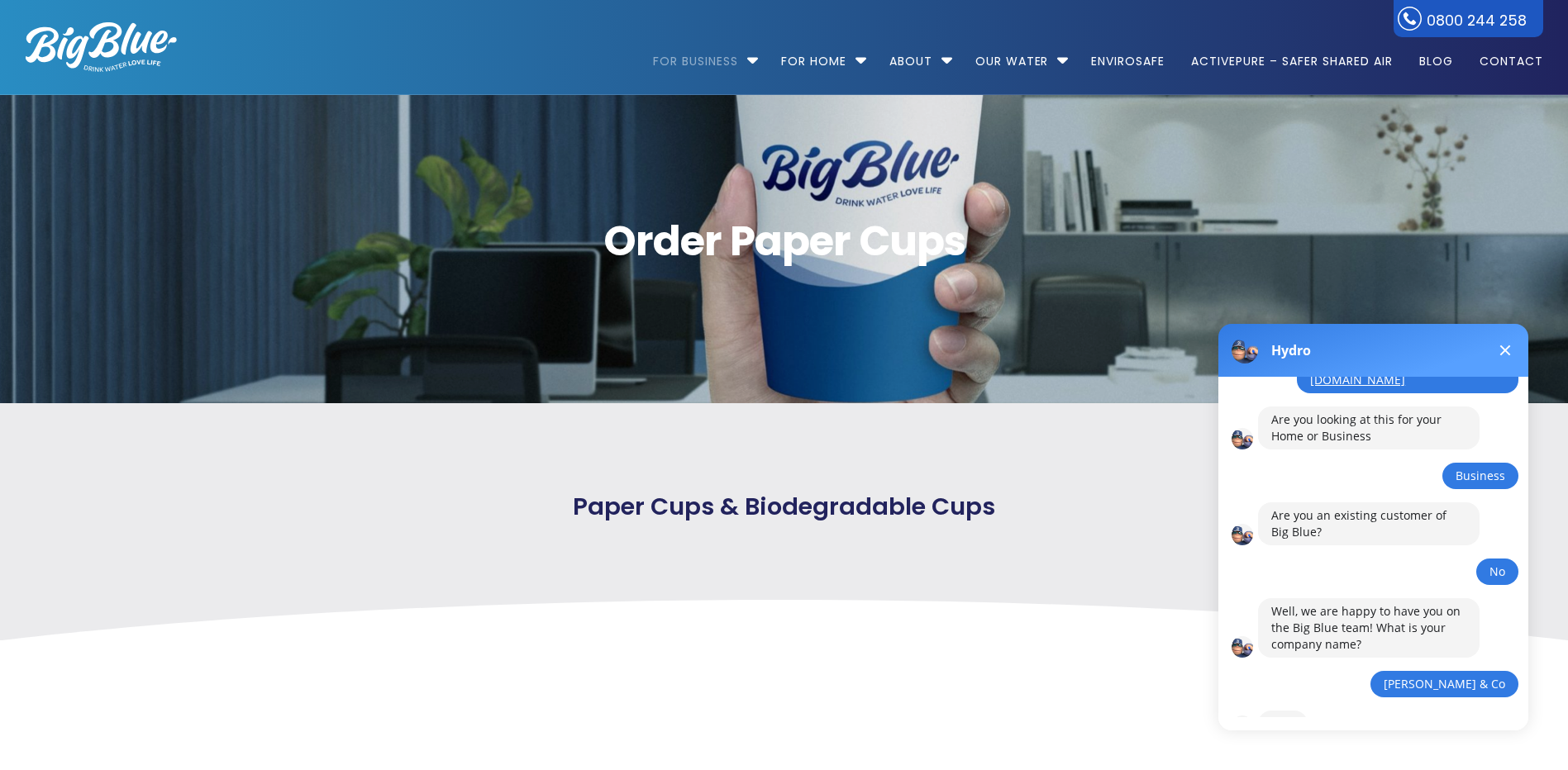
scroll to position [371, 0]
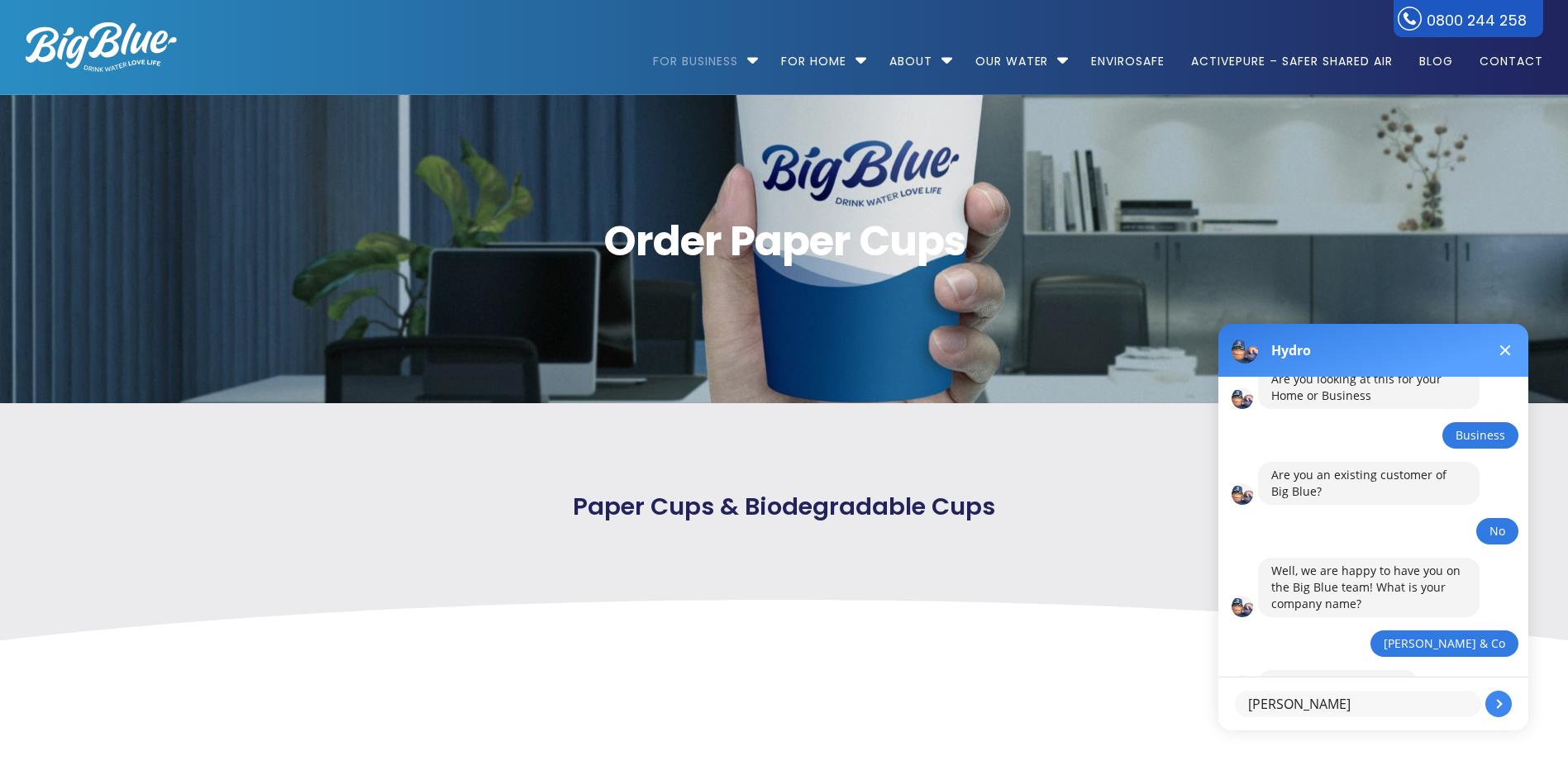
type textarea "Mel"
click at [1505, 704] on button at bounding box center [1497, 703] width 27 height 27
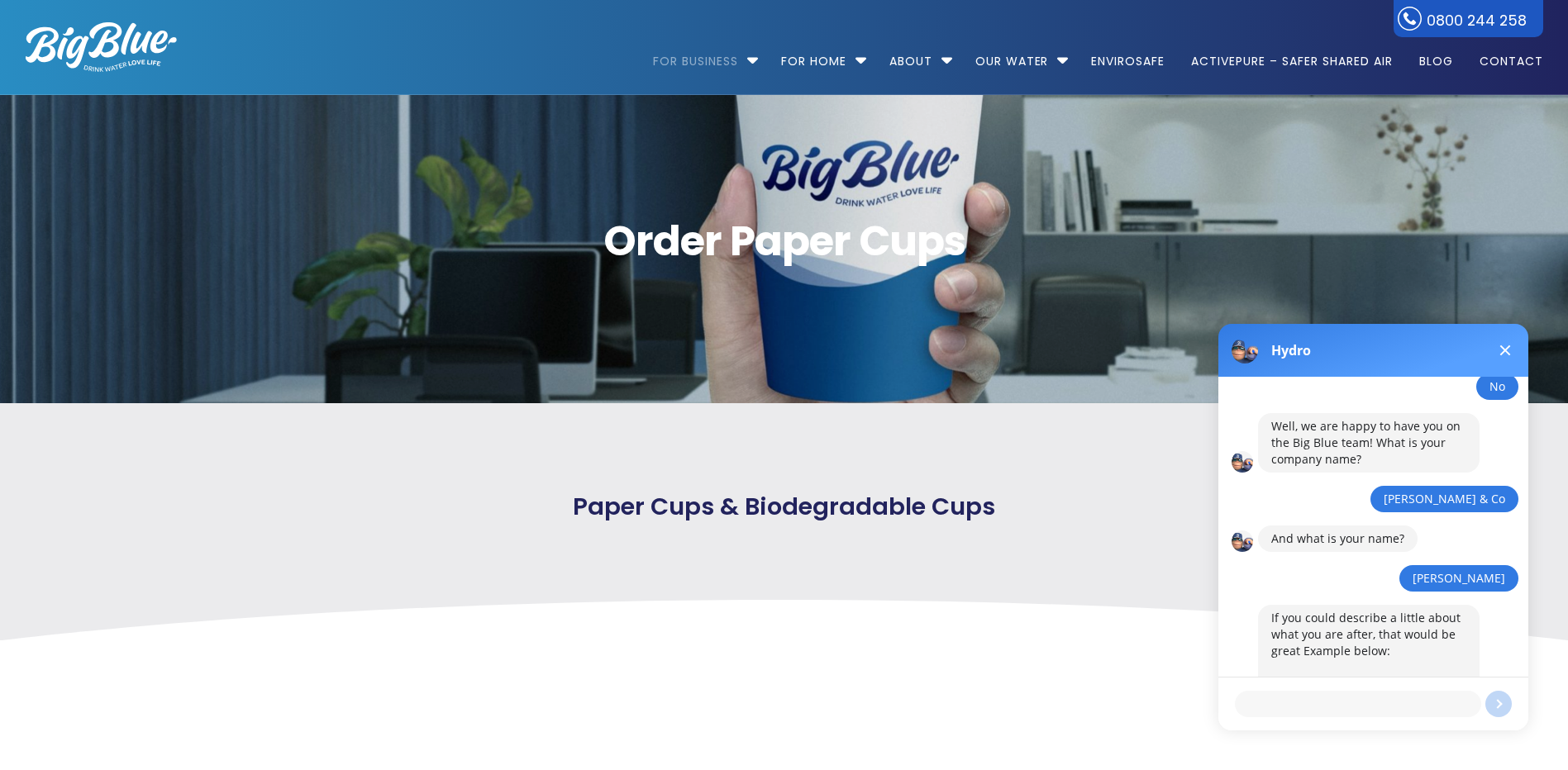
scroll to position [566, 0]
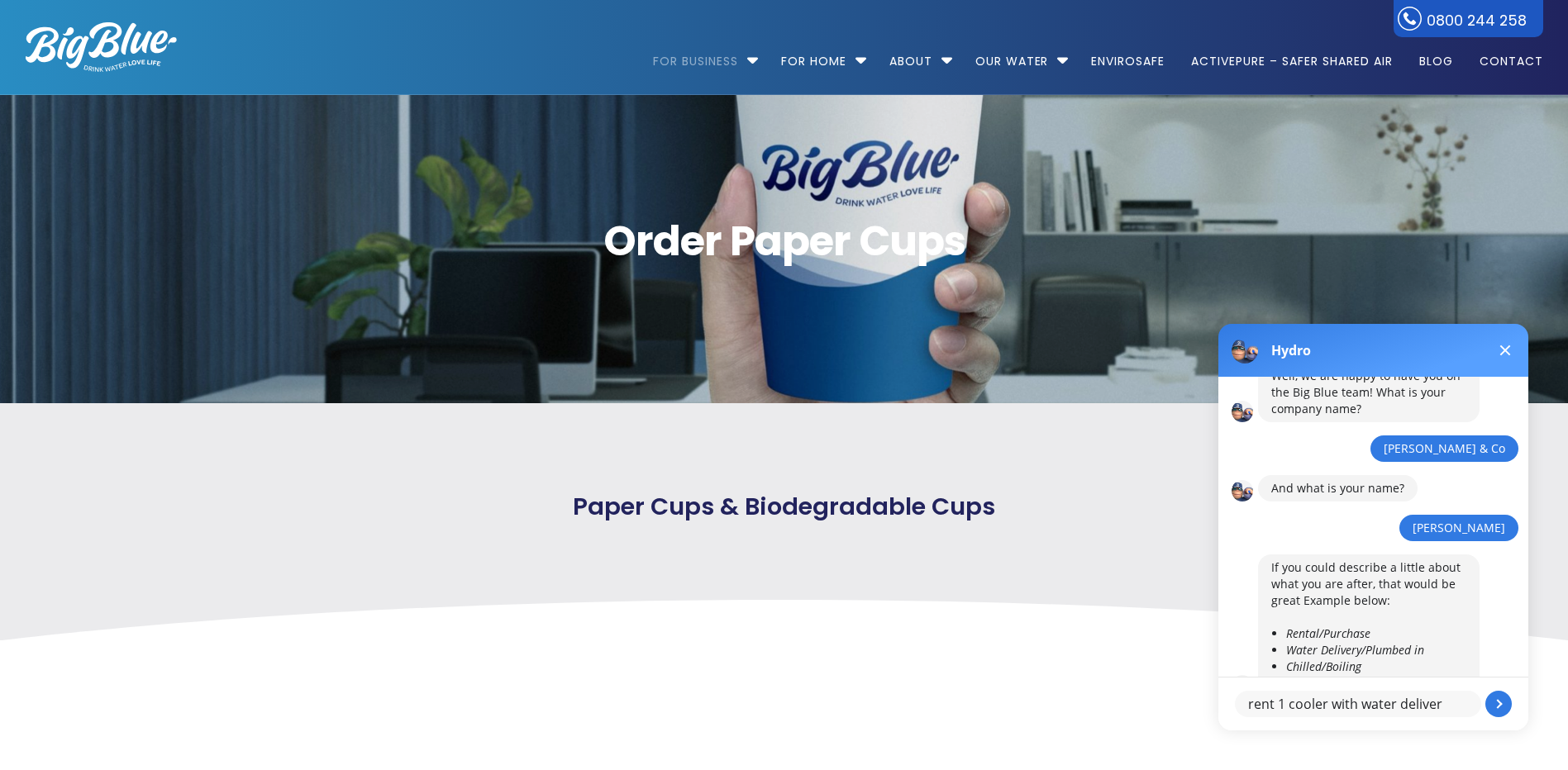
type textarea "rent 1 cooler with water delivery"
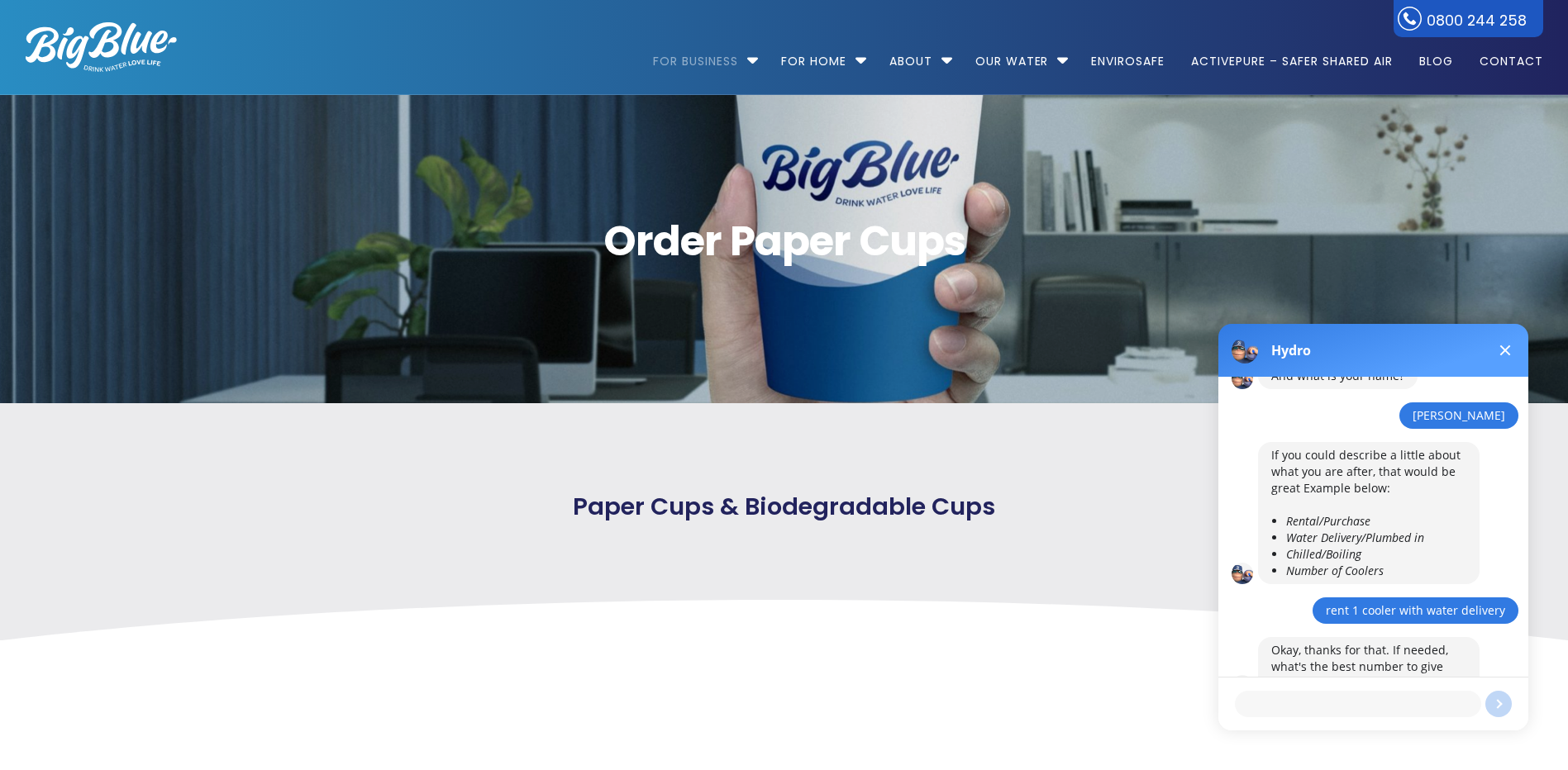
scroll to position [678, 0]
type textarea "096230388"
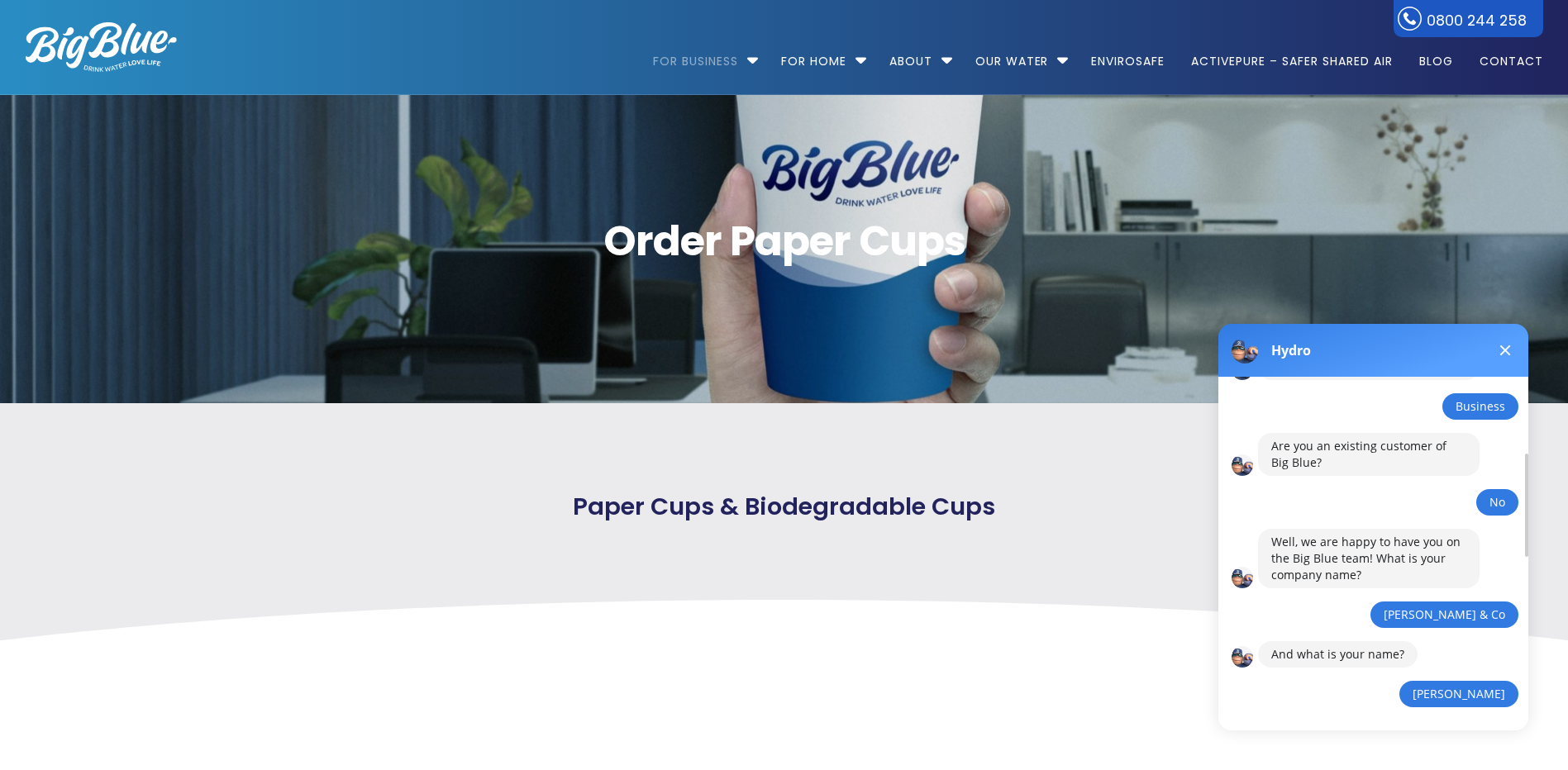
scroll to position [413, 0]
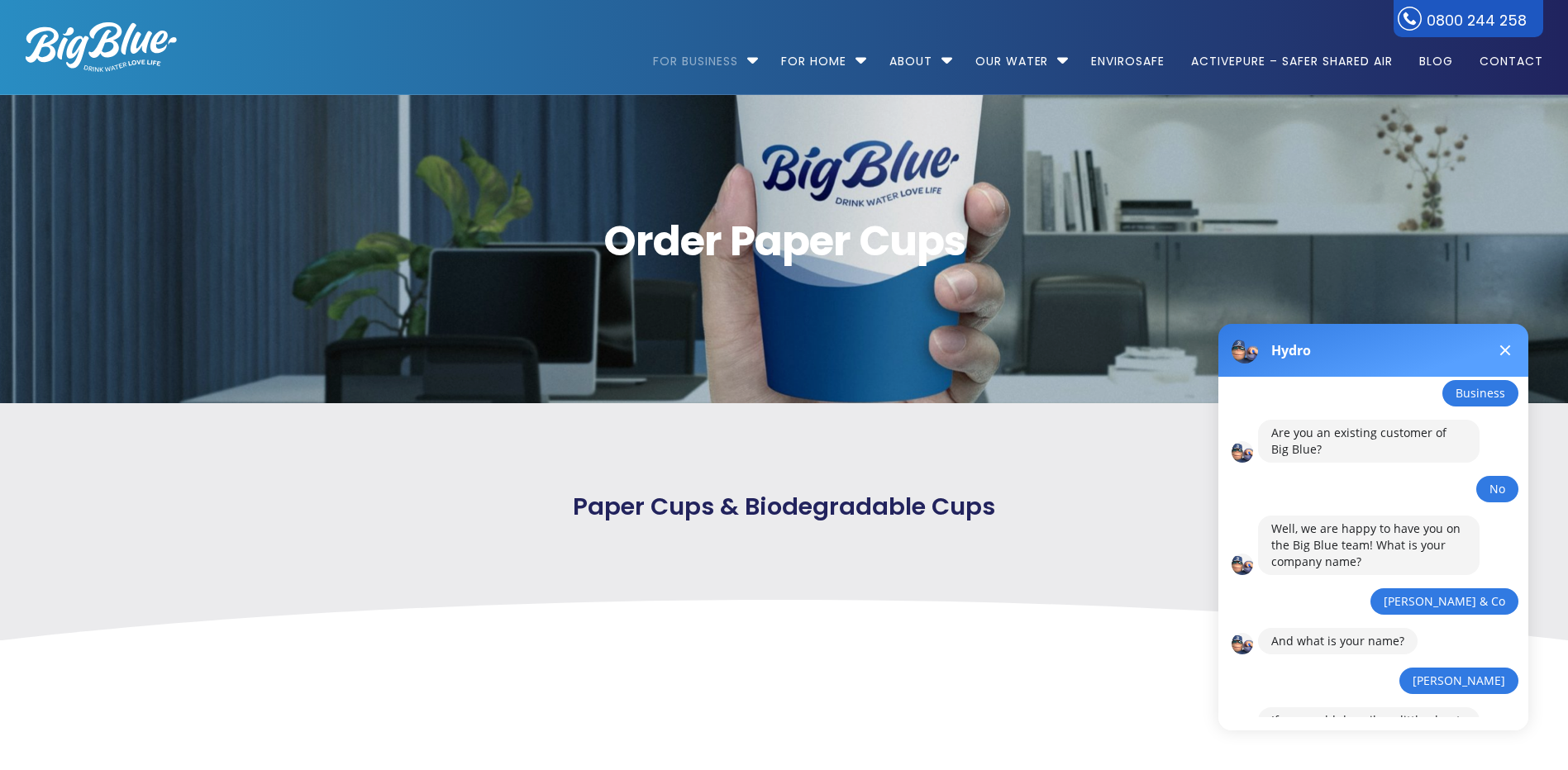
click at [1499, 357] on button at bounding box center [1505, 350] width 20 height 20
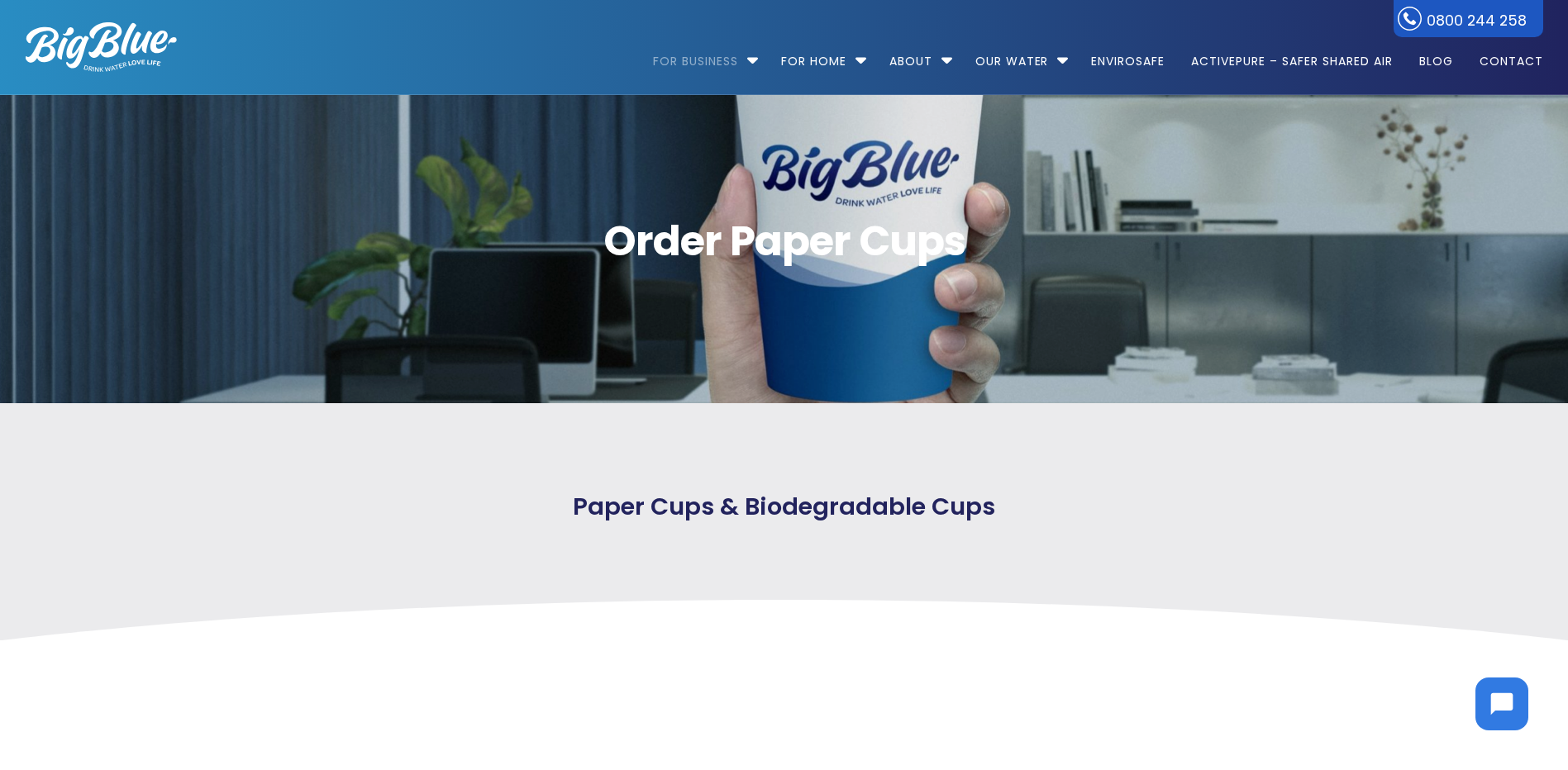
scroll to position [0, 0]
click at [1529, 66] on link "Contact" at bounding box center [1506, 53] width 75 height 106
